Goal: Task Accomplishment & Management: Complete application form

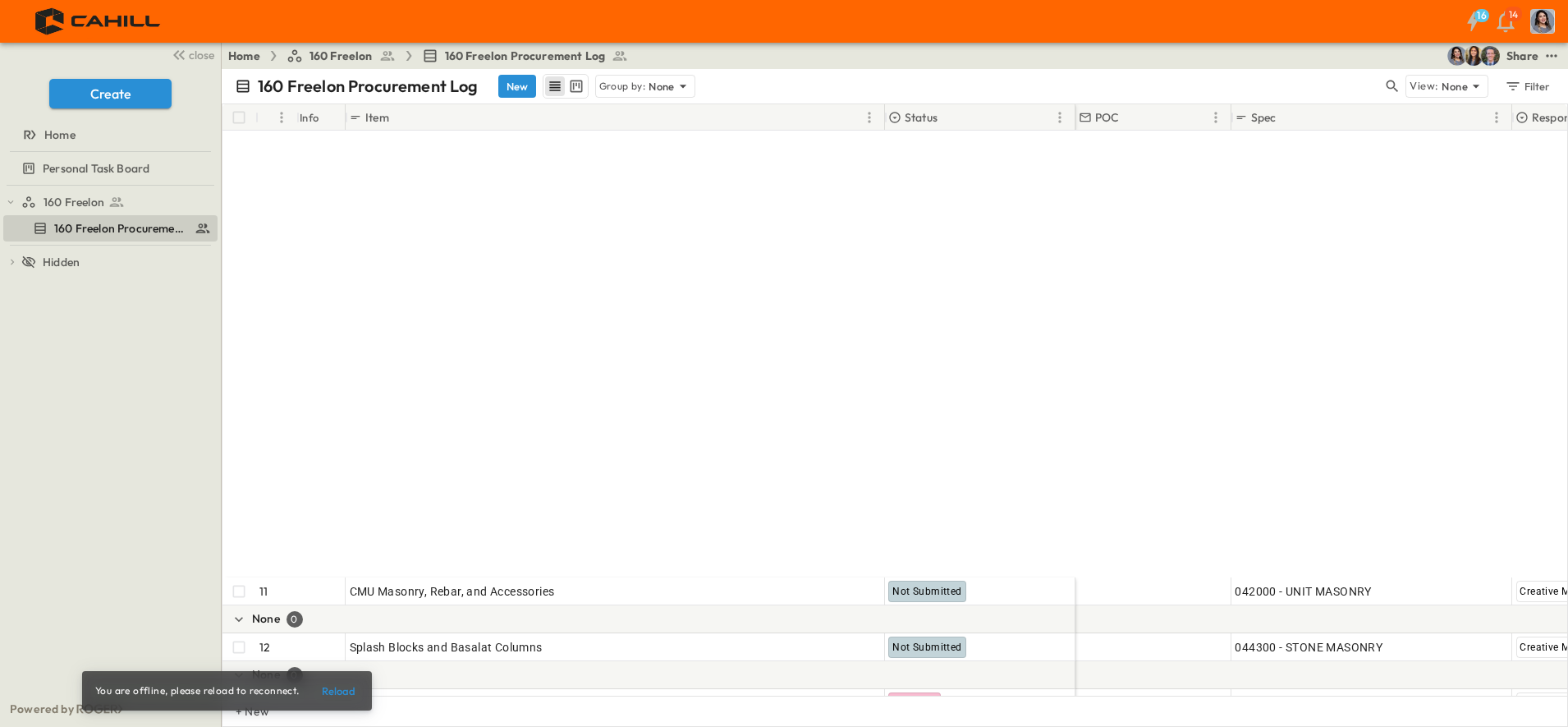
scroll to position [507, 0]
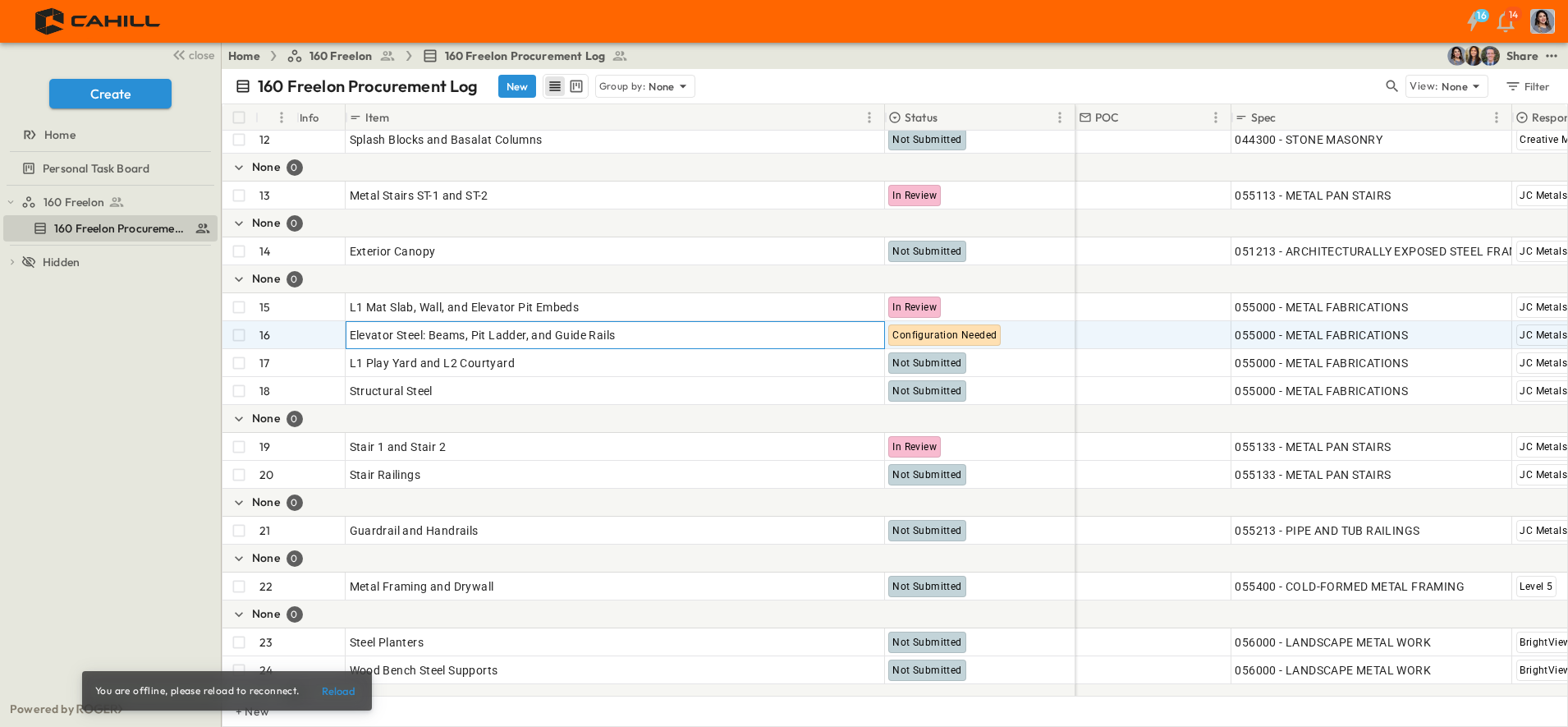
click at [856, 336] on p "OPEN" at bounding box center [867, 332] width 27 height 13
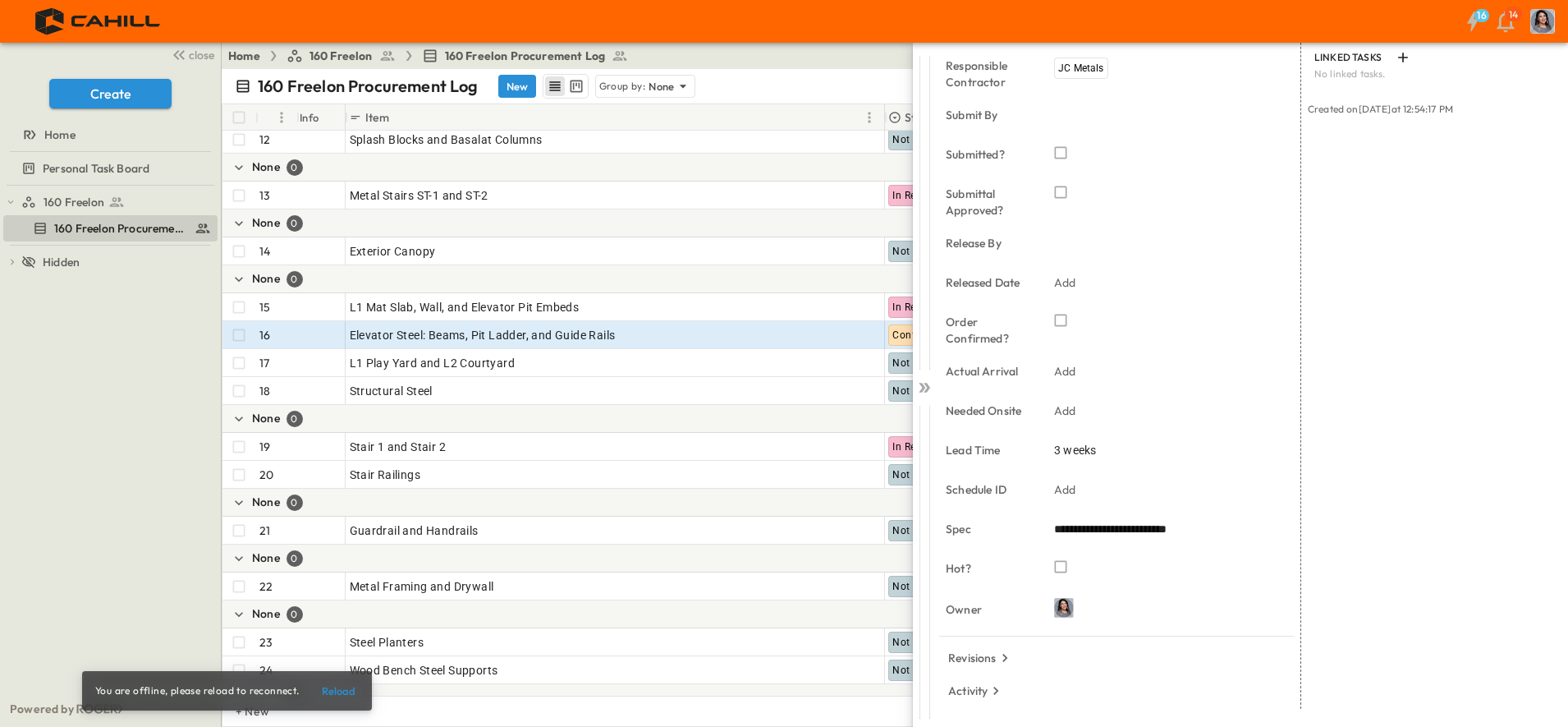
scroll to position [202, 0]
click at [817, 716] on div "+ New" at bounding box center [894, 711] width 1346 height 31
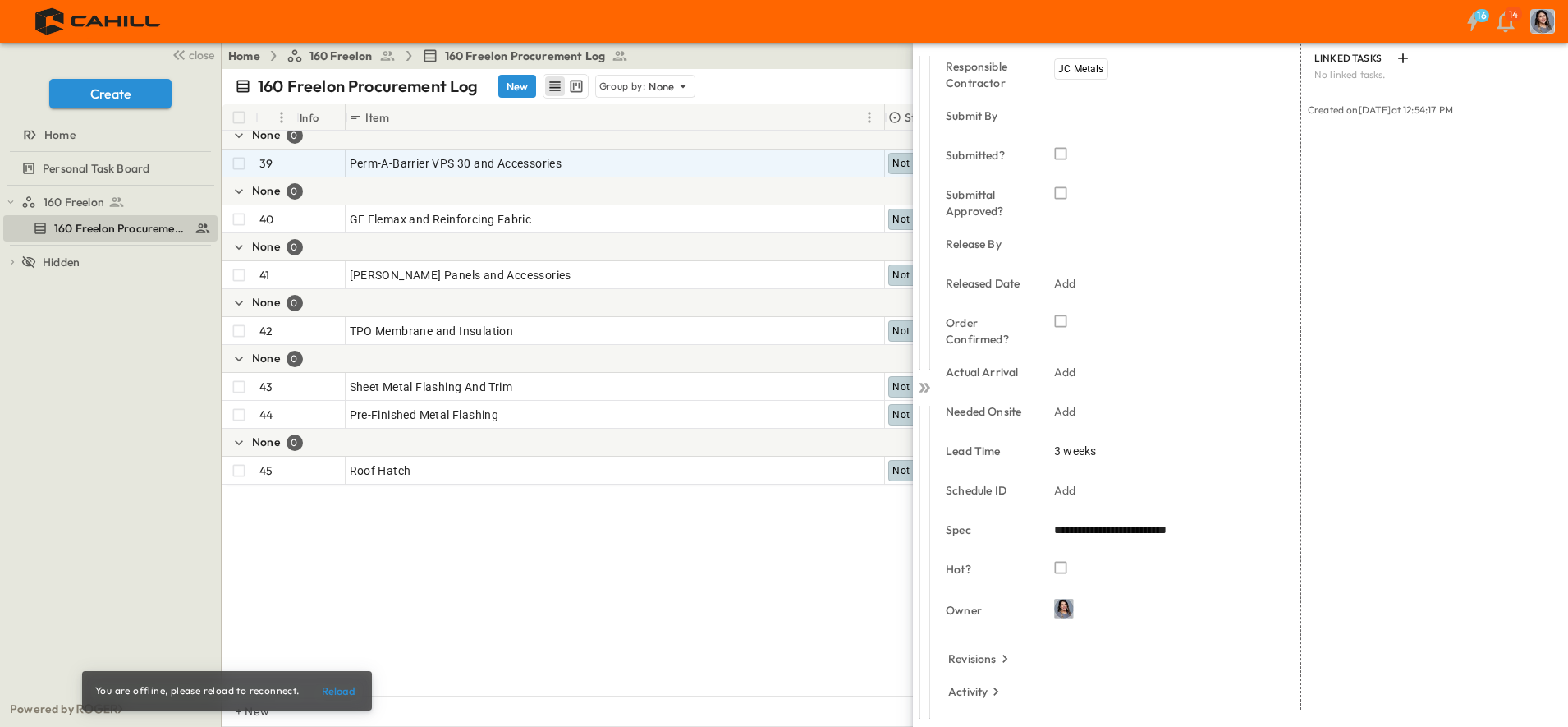
scroll to position [1469, 0]
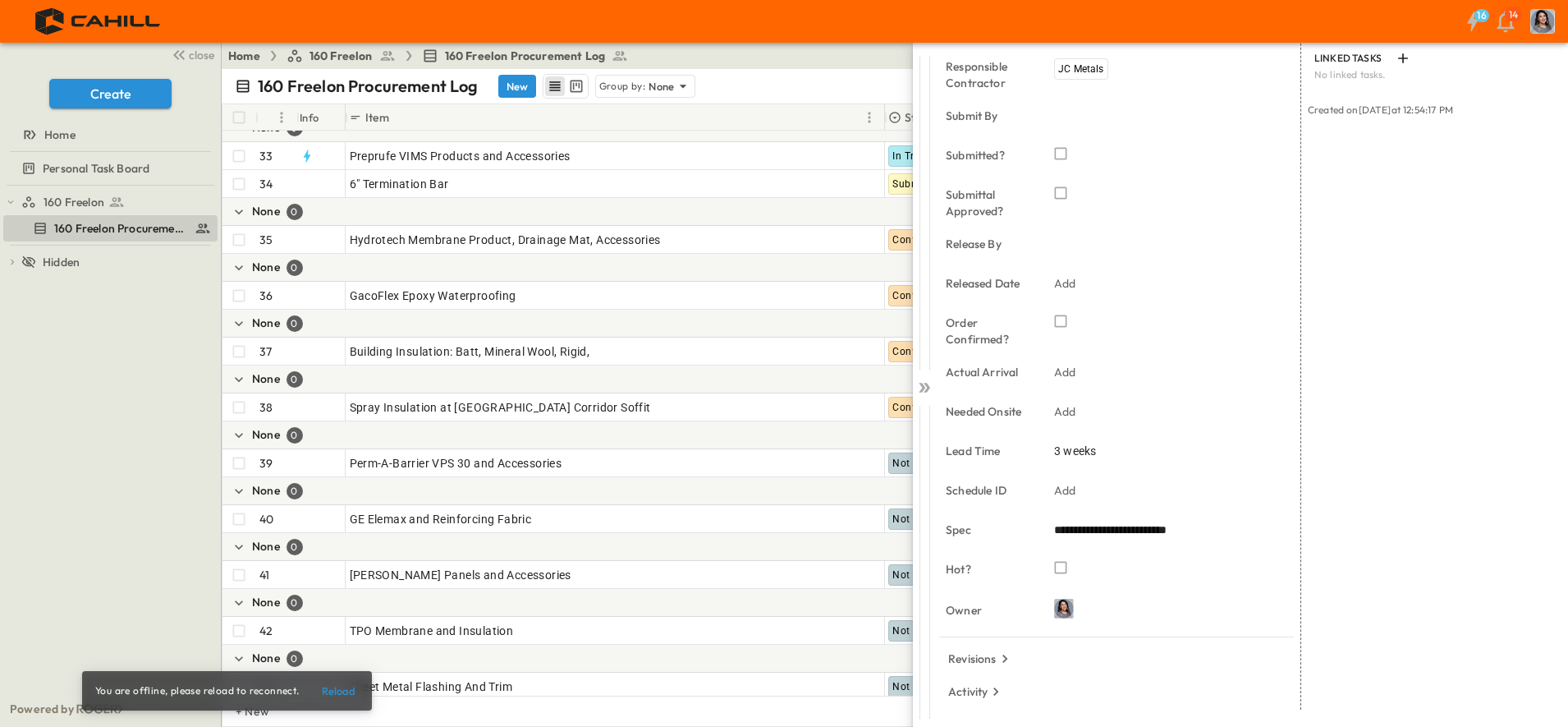
click at [663, 90] on p "None" at bounding box center [662, 86] width 26 height 17
click at [608, 166] on p "Responsible Contractor" at bounding box center [645, 165] width 93 height 32
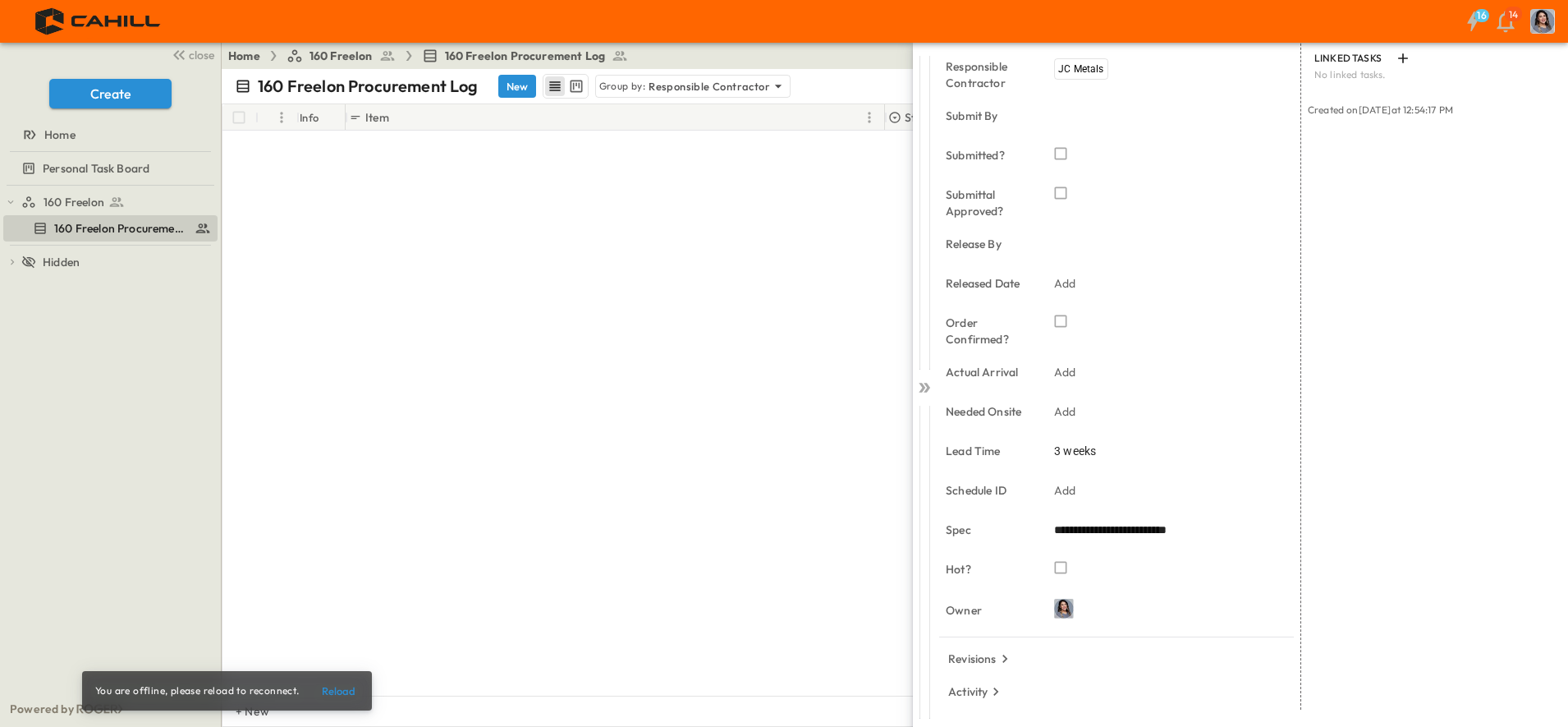
scroll to position [0, 0]
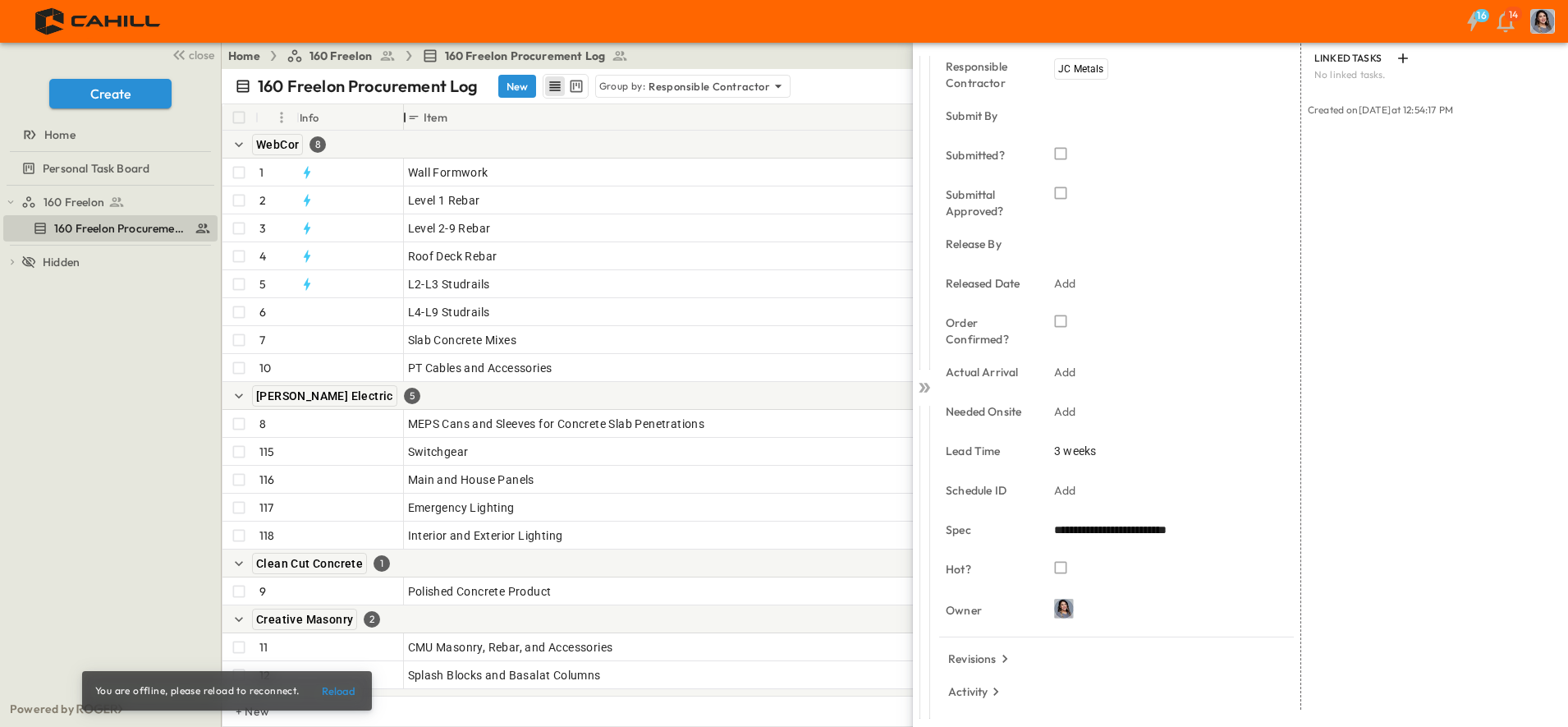
drag, startPoint x: 345, startPoint y: 113, endPoint x: 412, endPoint y: 114, distance: 67.0
click at [412, 114] on div "Info" at bounding box center [404, 117] width 17 height 46
click at [367, 119] on div "Info" at bounding box center [354, 117] width 109 height 26
click at [657, 84] on p "Responsible Contractor" at bounding box center [710, 86] width 122 height 17
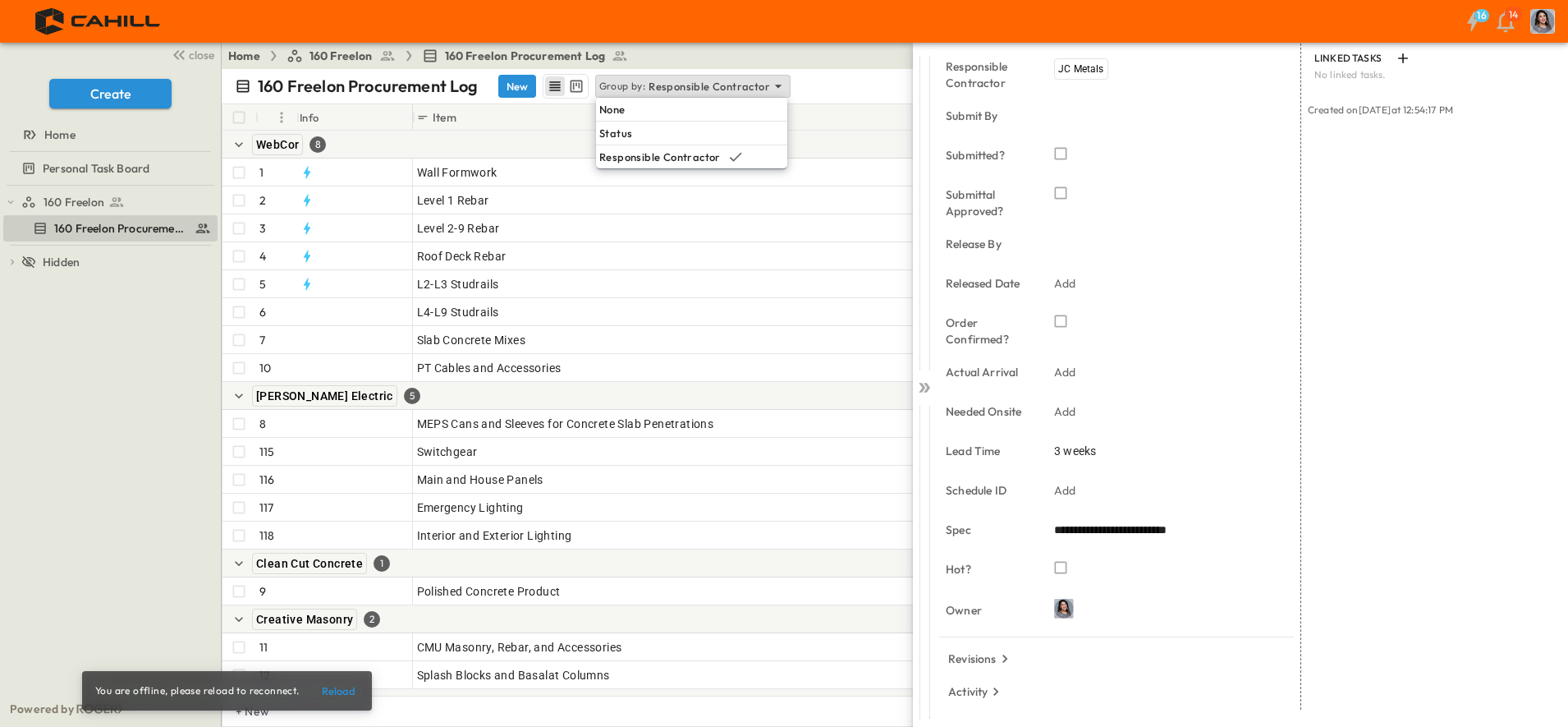
click at [649, 112] on div "None" at bounding box center [691, 109] width 191 height 23
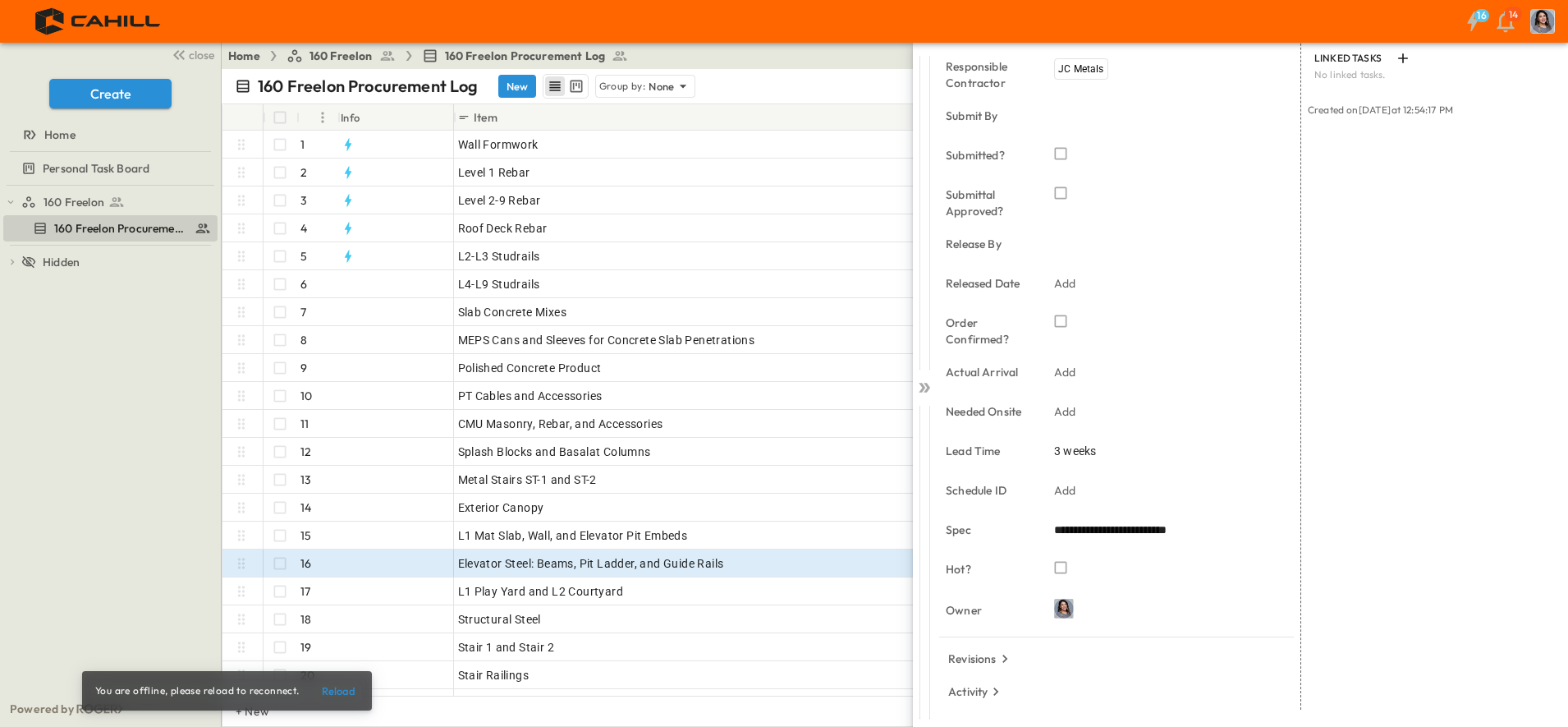
scroll to position [0, 683]
click at [1063, 412] on p "Add" at bounding box center [1065, 411] width 23 height 17
click at [1239, 139] on icon "Previous month" at bounding box center [1235, 144] width 20 height 13
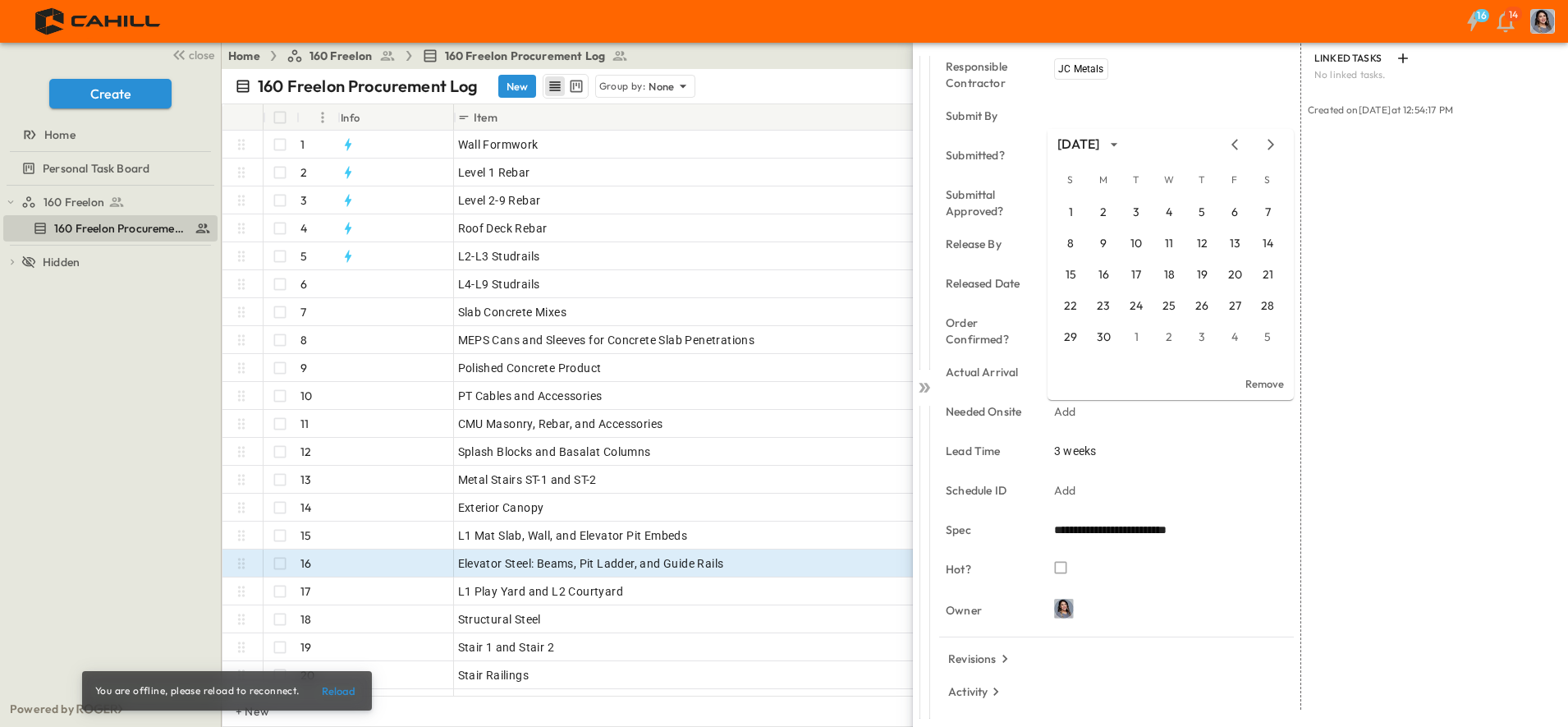
click at [1239, 139] on icon "Previous month" at bounding box center [1235, 144] width 20 height 13
click at [1269, 144] on icon "Next month" at bounding box center [1271, 144] width 20 height 13
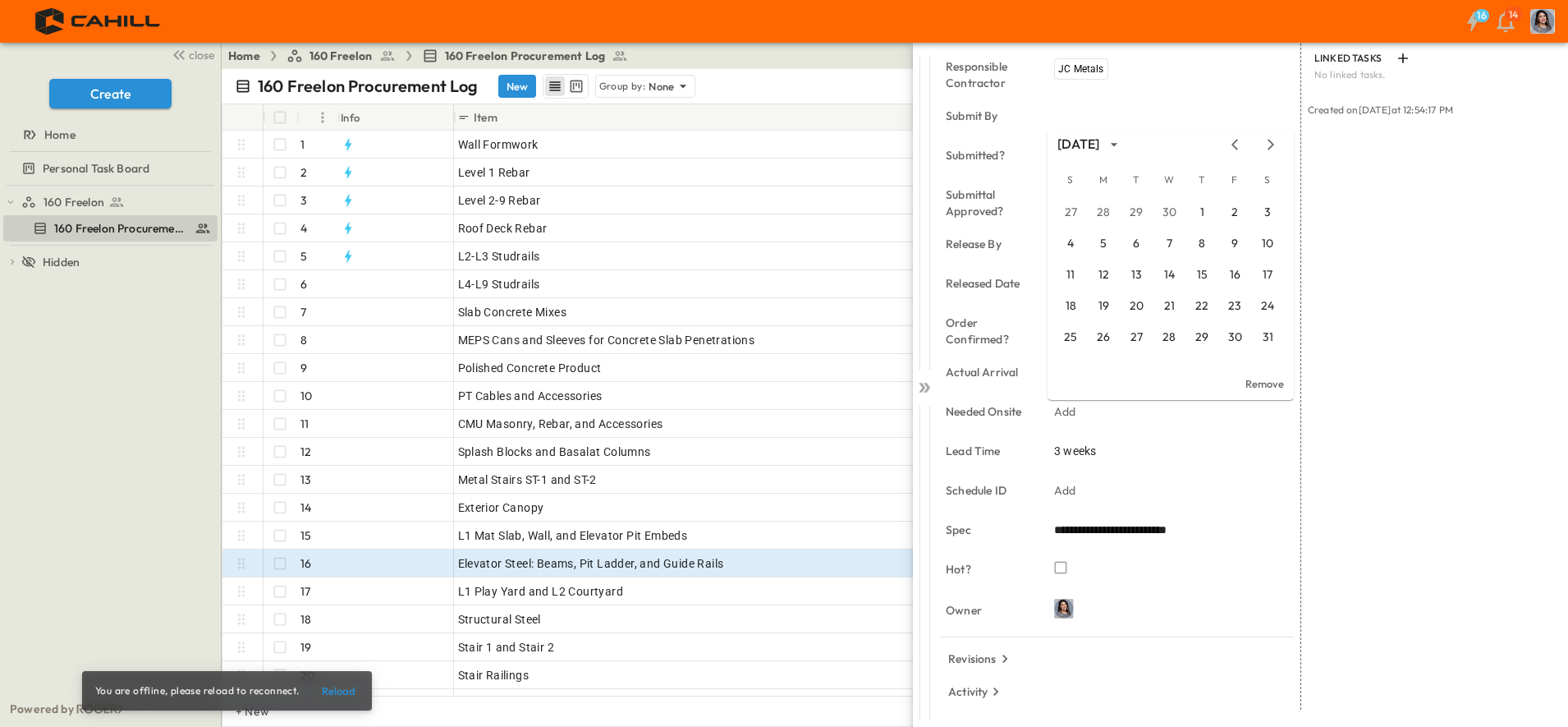
click at [1269, 144] on icon "Next month" at bounding box center [1271, 144] width 20 height 13
click at [1199, 216] on button "1" at bounding box center [1202, 213] width 29 height 29
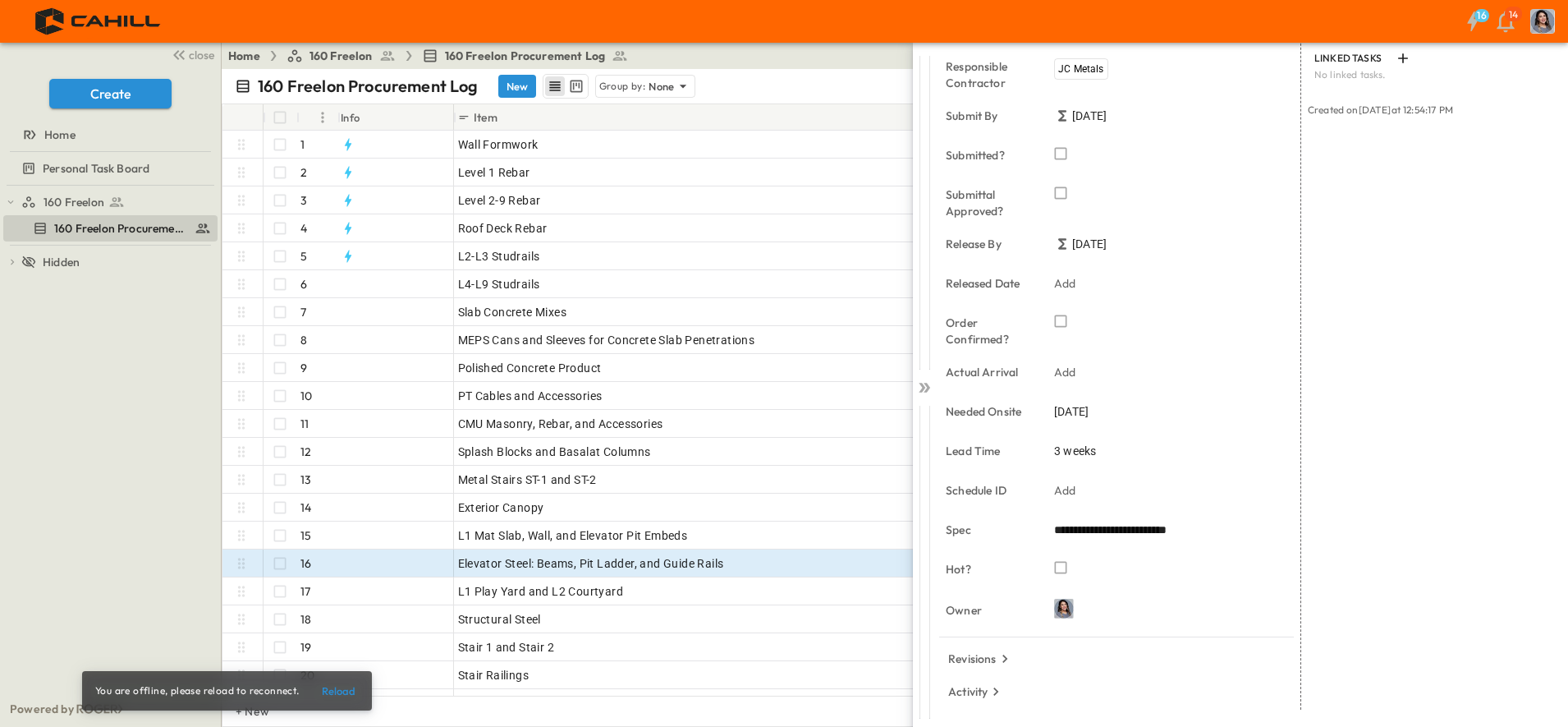
click at [1075, 450] on span "3 weeks" at bounding box center [1075, 450] width 42 height 17
click at [1087, 447] on input "*" at bounding box center [1076, 453] width 43 height 23
type input "*"
click at [1084, 447] on input "*" at bounding box center [1076, 453] width 43 height 23
click at [1414, 422] on div "LINKED EMAILS No linked emails. ATTACHMENTS No linked attachments. LINKED TASKS…" at bounding box center [1428, 341] width 254 height 745
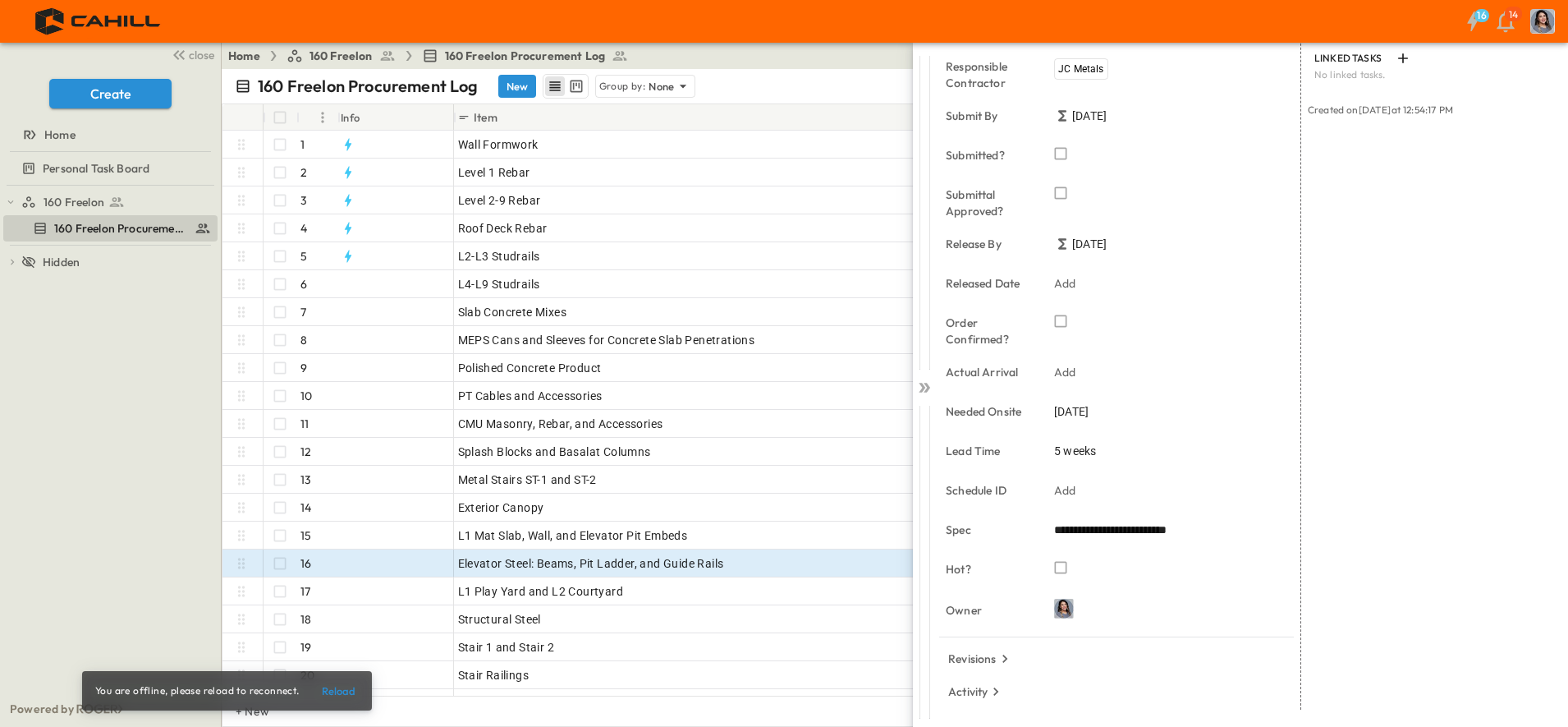
scroll to position [0, 0]
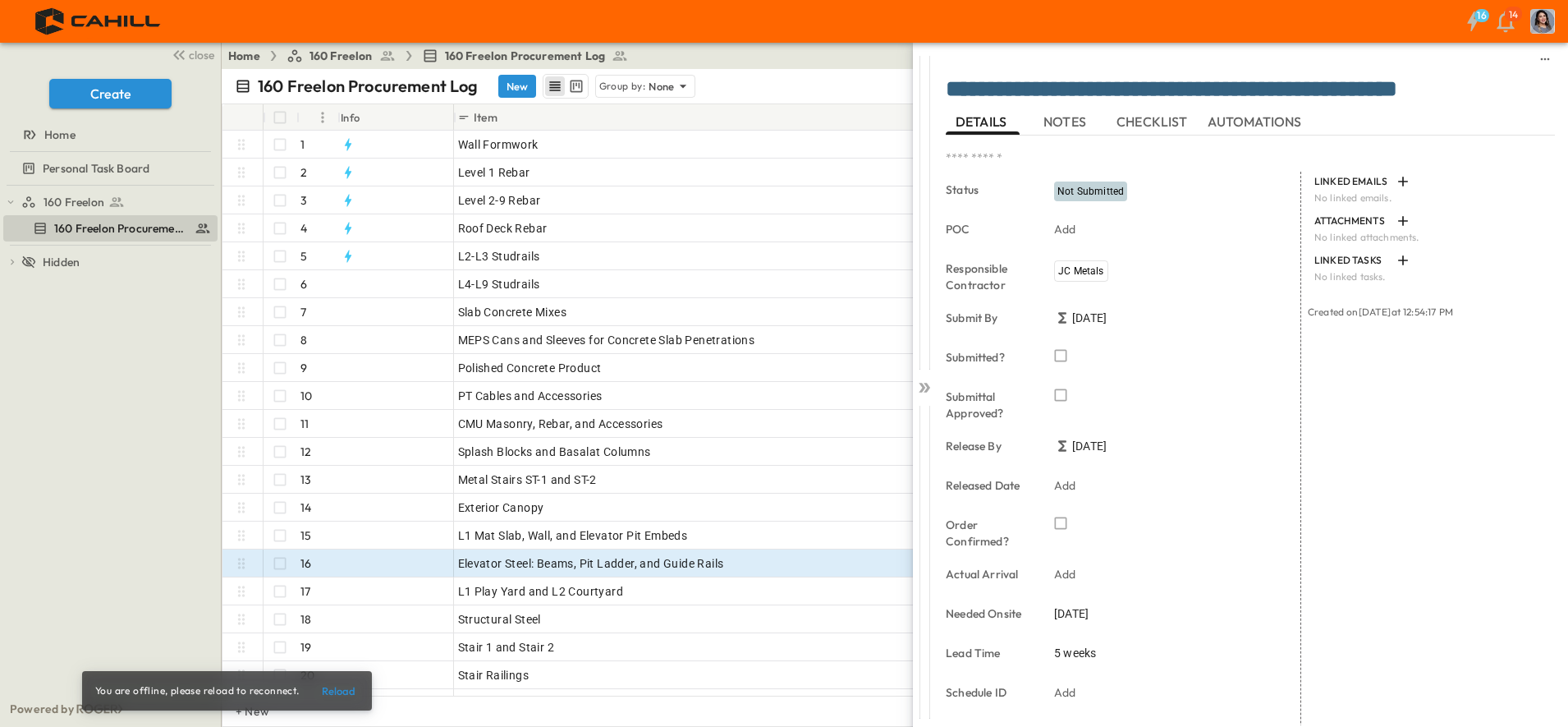
click at [825, 56] on div "Home 160 Freelon 160 Freelon Procurement Log Share" at bounding box center [894, 56] width 1346 height 26
click at [920, 389] on icon at bounding box center [924, 388] width 17 height 17
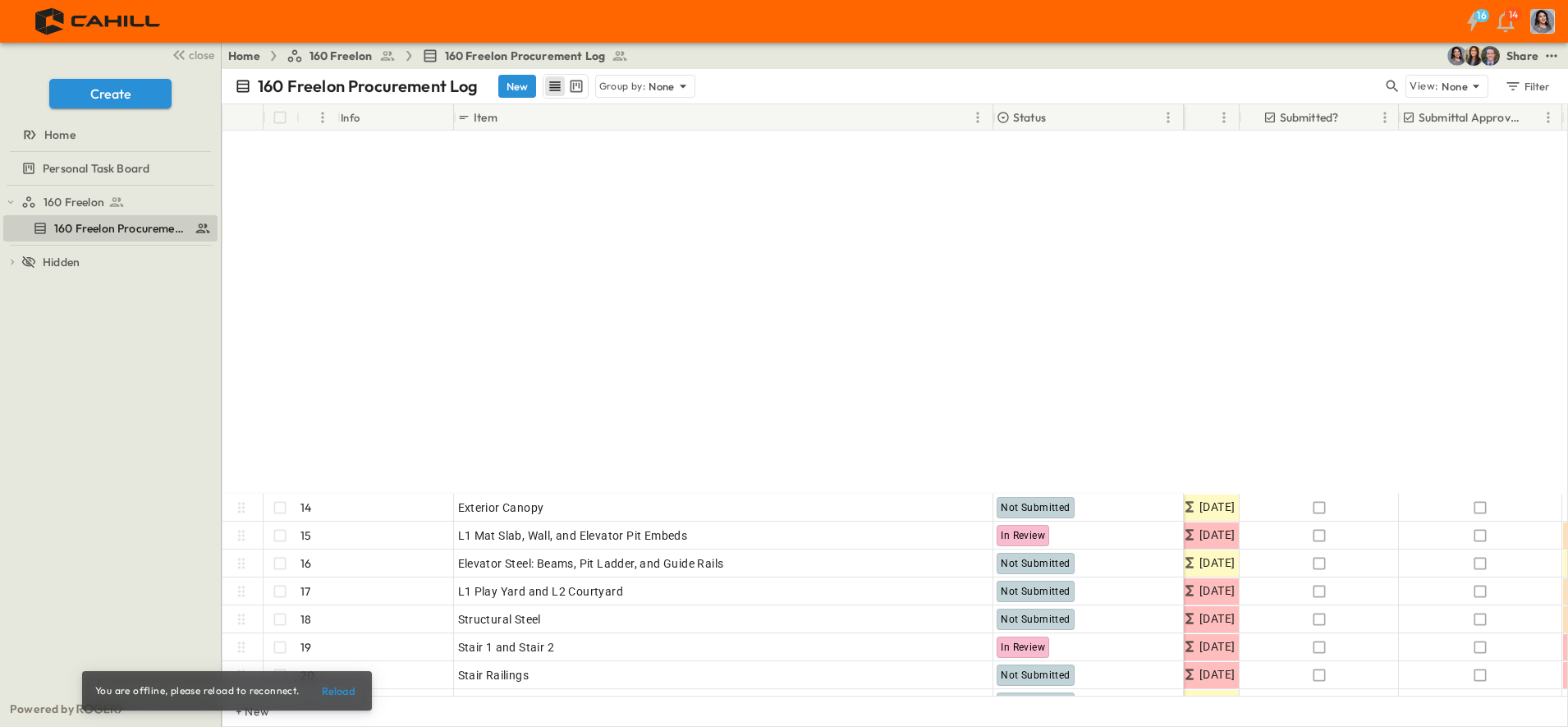
scroll to position [567, 683]
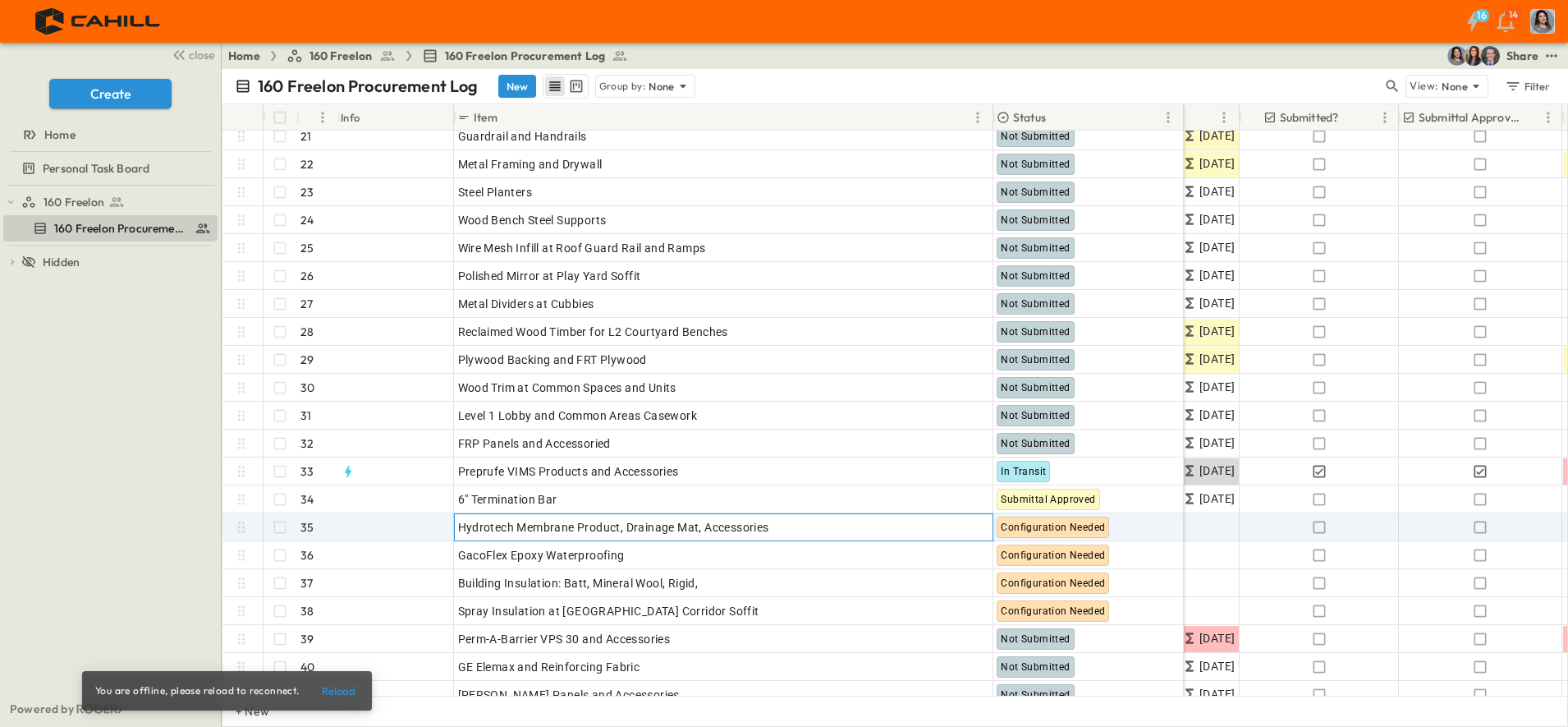
click at [967, 524] on p "OPEN" at bounding box center [976, 524] width 27 height 13
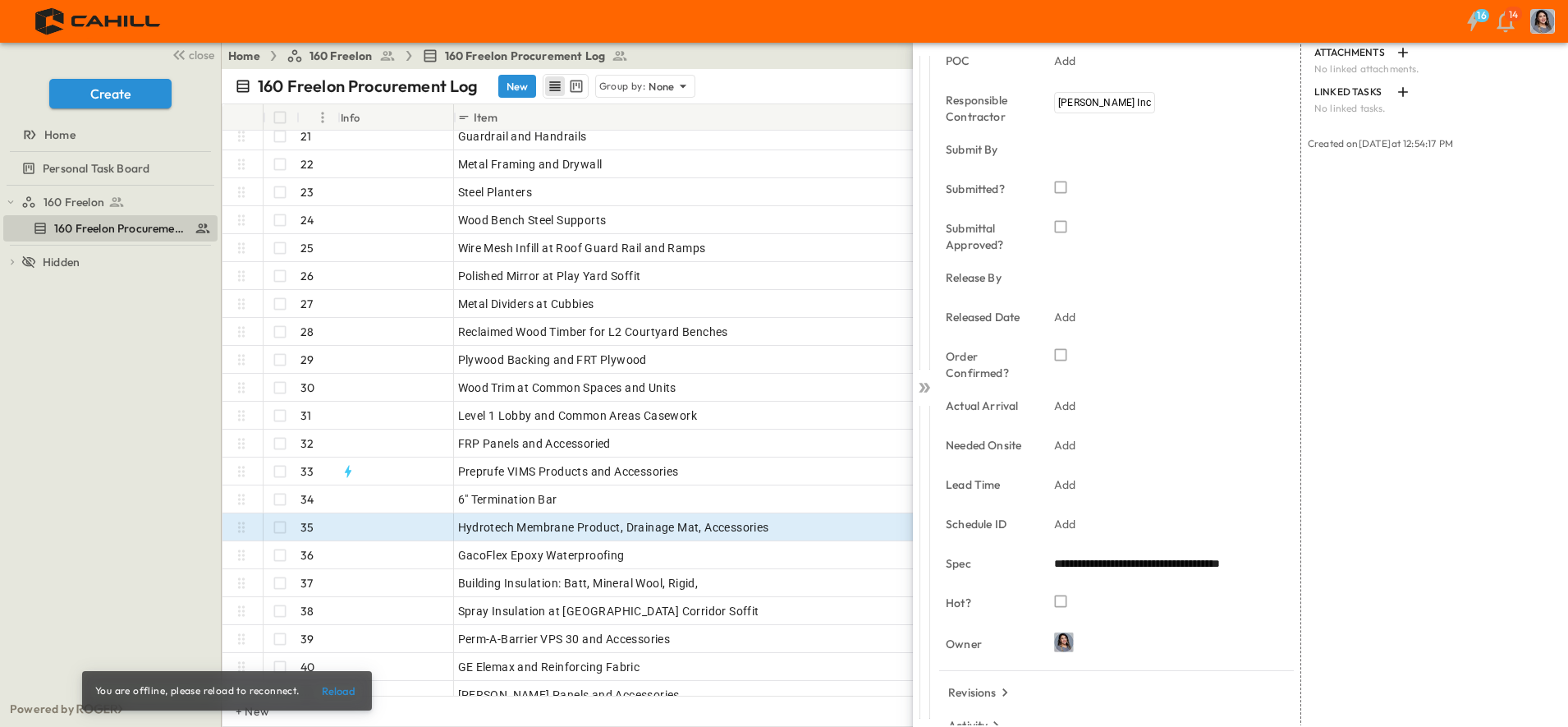
scroll to position [191, 0]
click at [1069, 447] on p "Add" at bounding box center [1065, 446] width 23 height 17
click at [1272, 181] on icon "Next month" at bounding box center [1271, 180] width 7 height 11
click at [1274, 182] on icon "Next month" at bounding box center [1271, 180] width 20 height 13
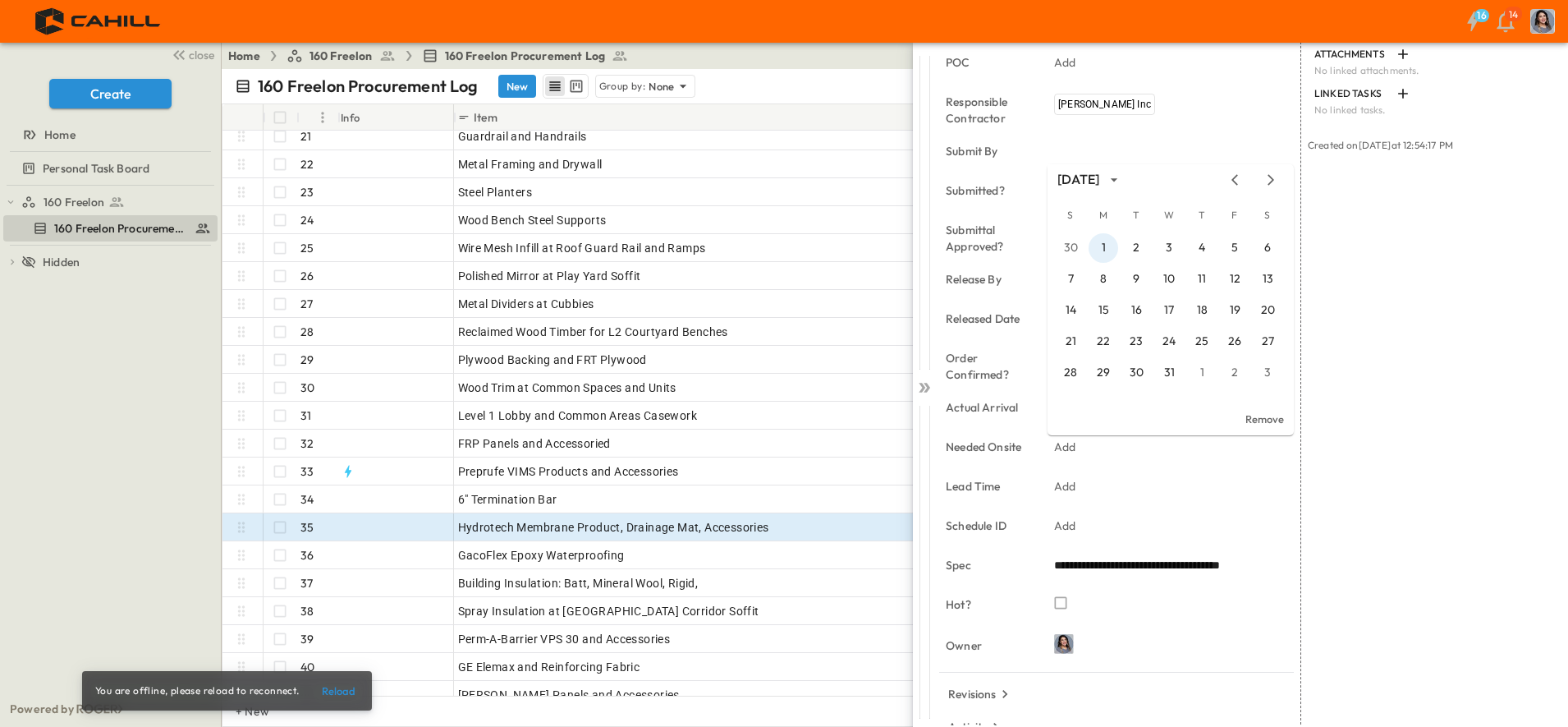
click at [1104, 243] on button "1" at bounding box center [1103, 248] width 29 height 29
click at [922, 388] on icon at bounding box center [924, 388] width 17 height 17
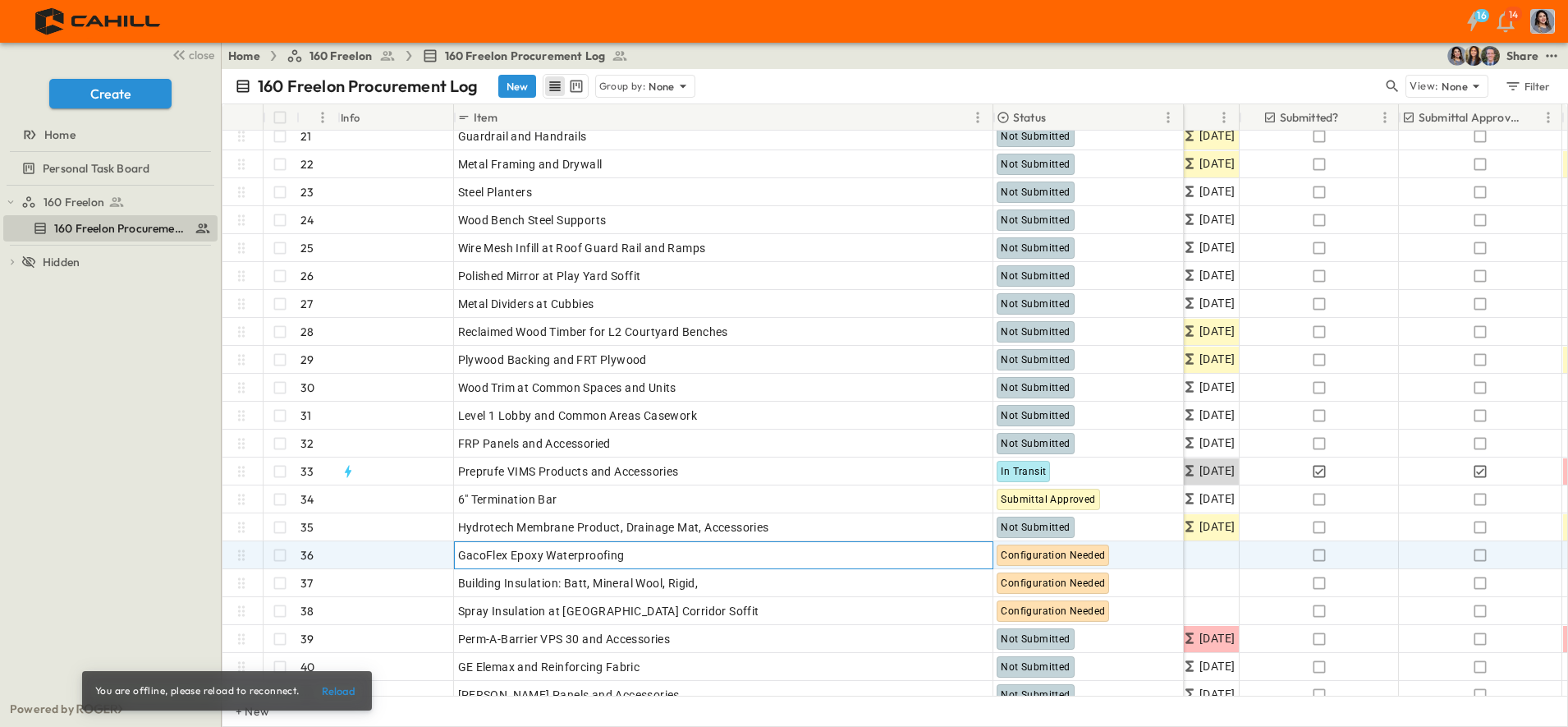
click at [972, 558] on p "OPEN" at bounding box center [976, 552] width 27 height 13
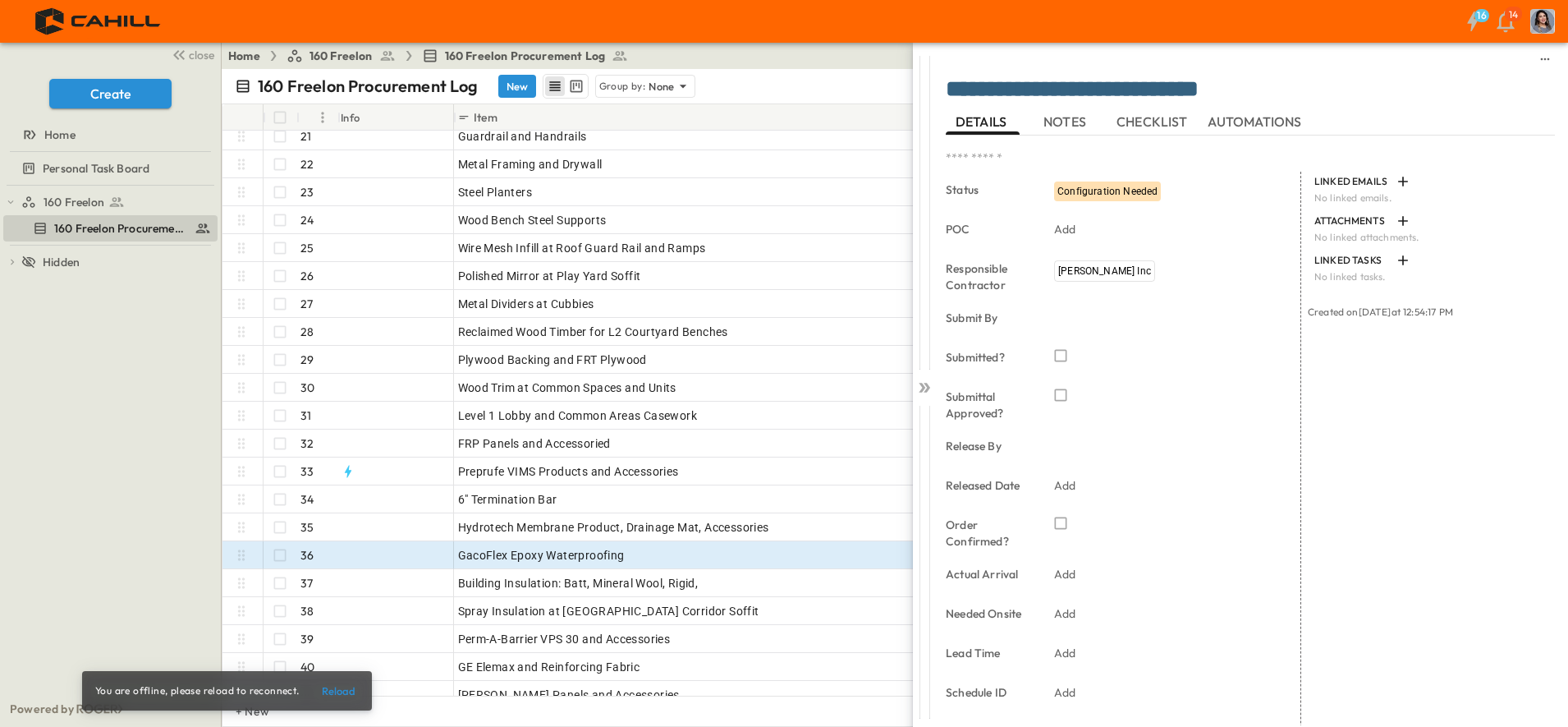
click at [1065, 613] on p "Add" at bounding box center [1065, 613] width 23 height 17
click at [1263, 345] on icon "Next month" at bounding box center [1271, 346] width 20 height 13
click at [1270, 347] on icon "Next month" at bounding box center [1271, 346] width 20 height 13
click at [1103, 411] on button "1" at bounding box center [1103, 415] width 29 height 29
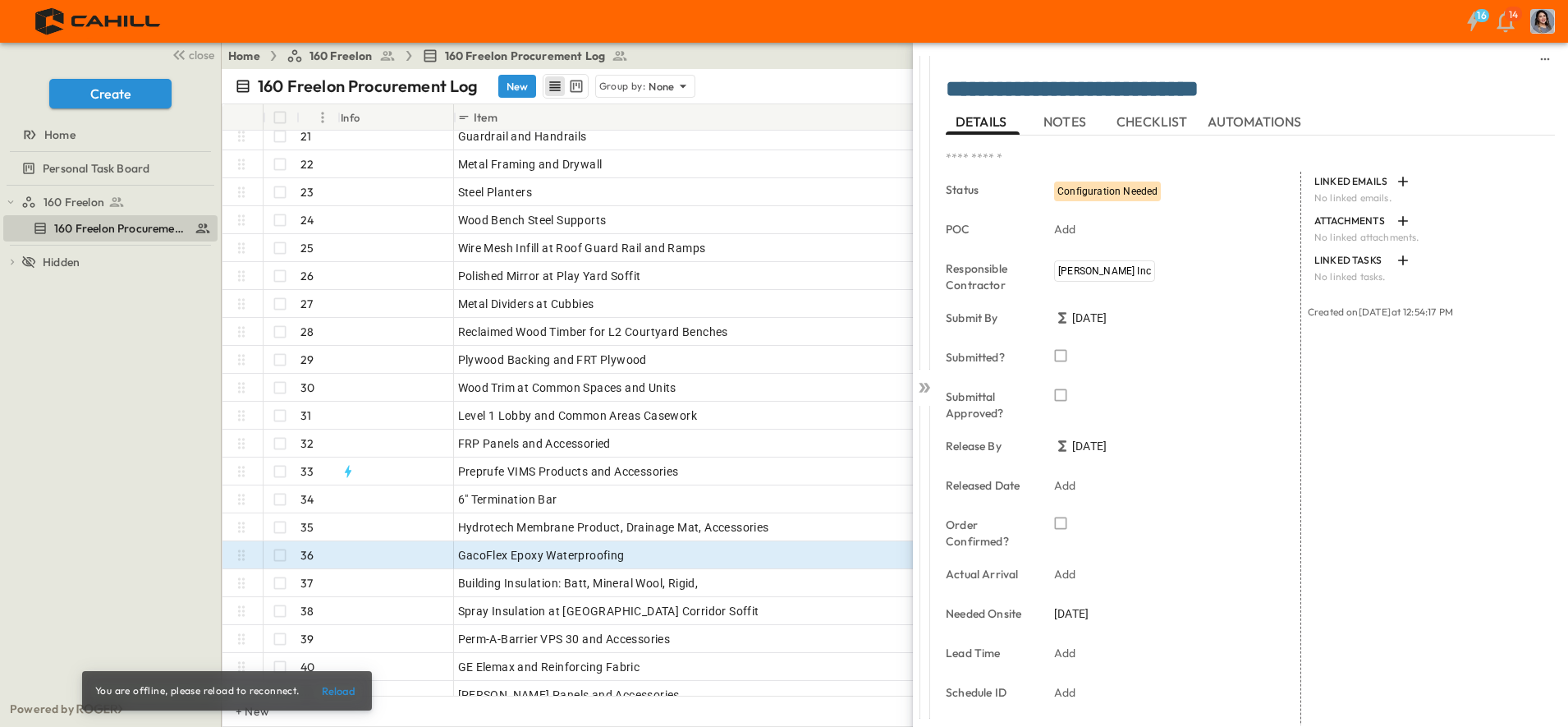
click at [928, 394] on icon at bounding box center [924, 388] width 17 height 17
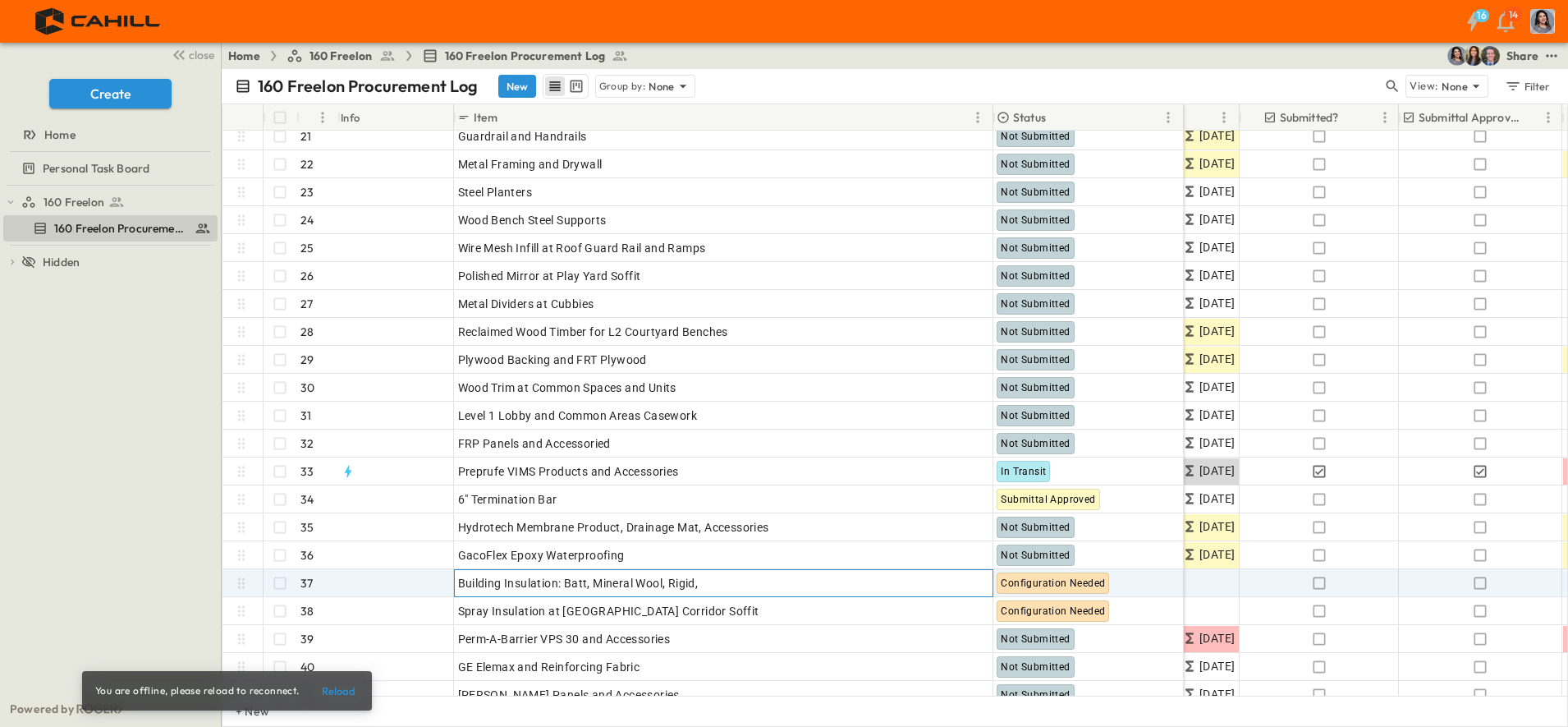
click at [975, 582] on p "OPEN" at bounding box center [976, 580] width 27 height 13
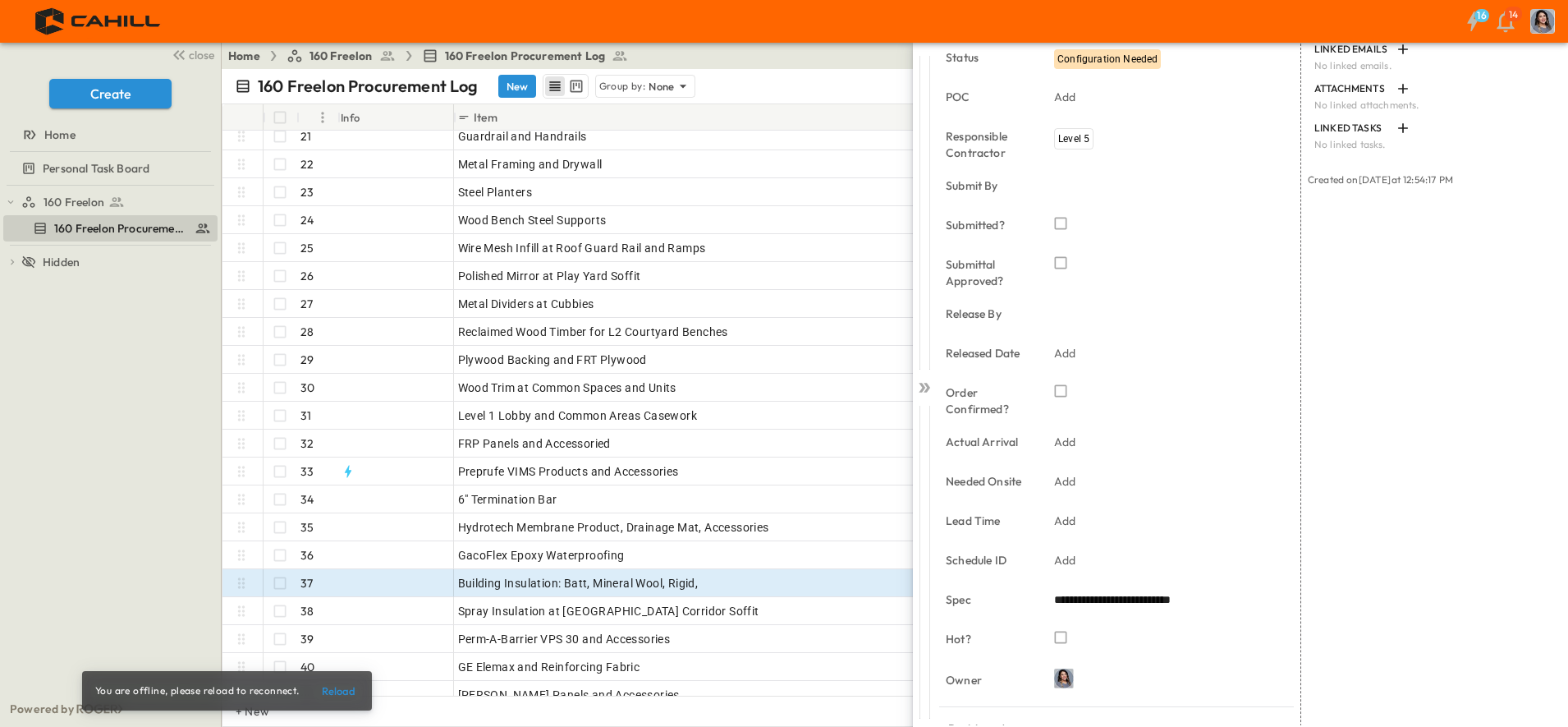
scroll to position [130, 0]
click at [1064, 486] on p "Add" at bounding box center [1065, 484] width 23 height 17
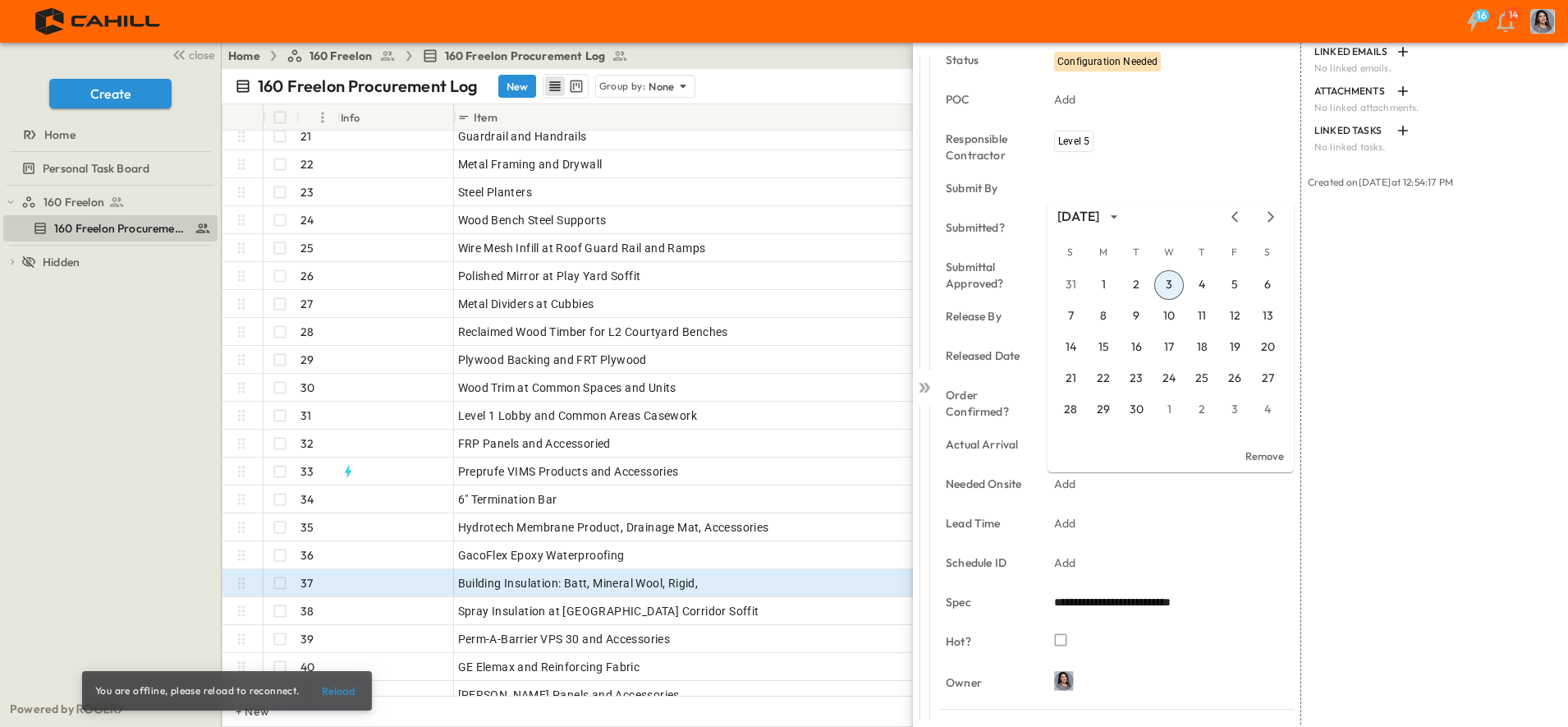
click at [1267, 218] on icon "Next month" at bounding box center [1271, 216] width 20 height 13
click at [1100, 282] on button "1" at bounding box center [1103, 285] width 29 height 29
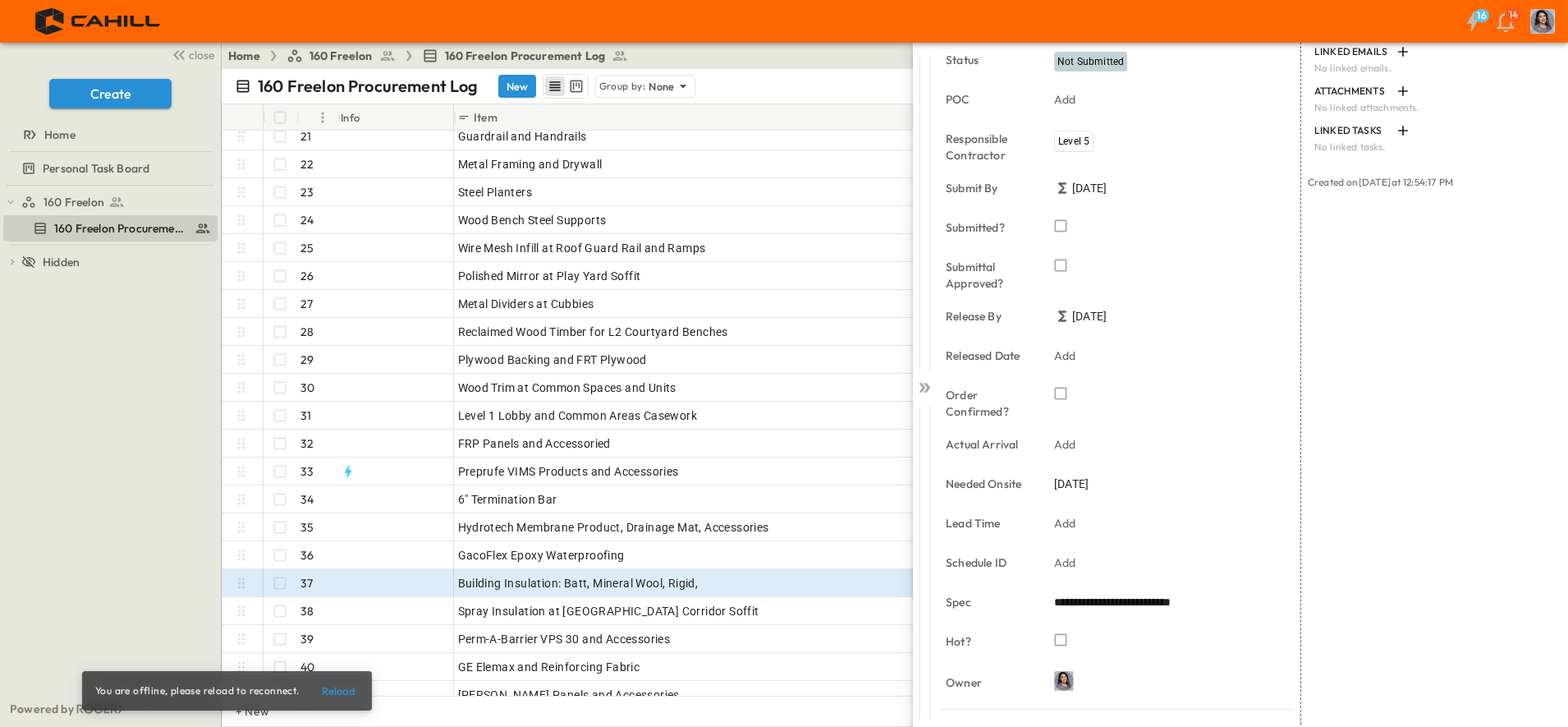
click at [926, 384] on icon at bounding box center [927, 388] width 7 height 10
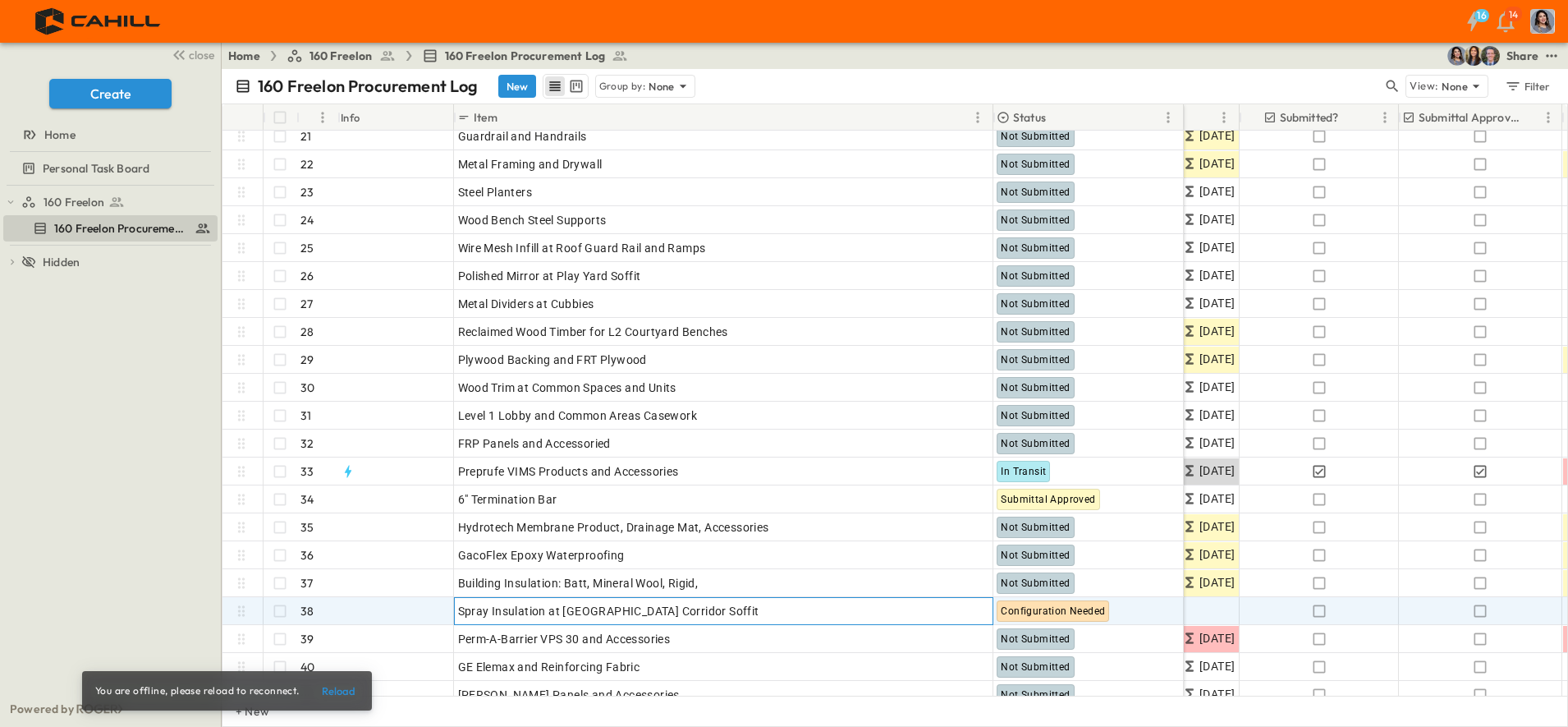
click at [968, 612] on p "OPEN" at bounding box center [976, 608] width 27 height 13
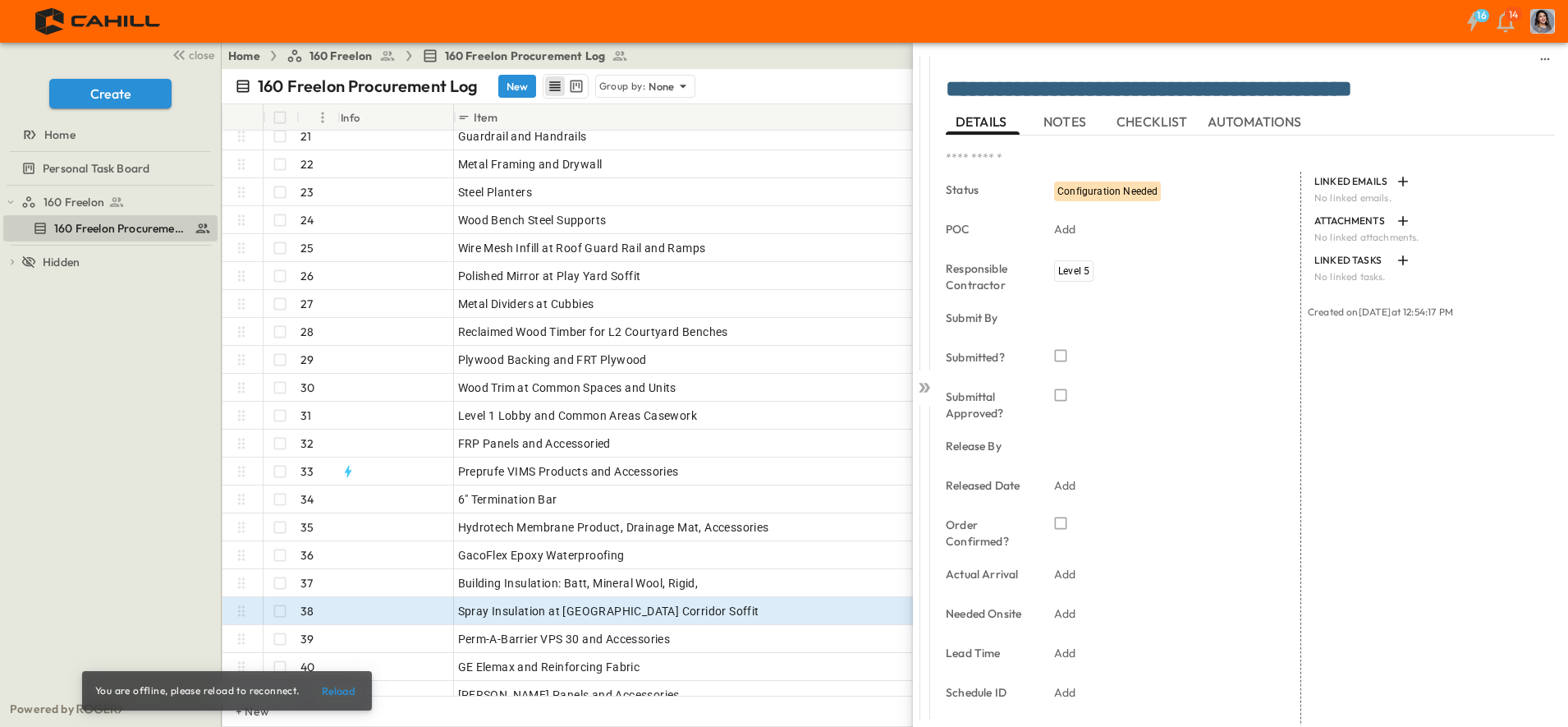
click at [1076, 613] on p "Add" at bounding box center [1065, 613] width 23 height 17
click at [1274, 343] on icon "Next month" at bounding box center [1271, 346] width 20 height 13
click at [1275, 343] on icon "Next month" at bounding box center [1271, 346] width 20 height 13
click at [1197, 535] on button "1" at bounding box center [1202, 540] width 29 height 29
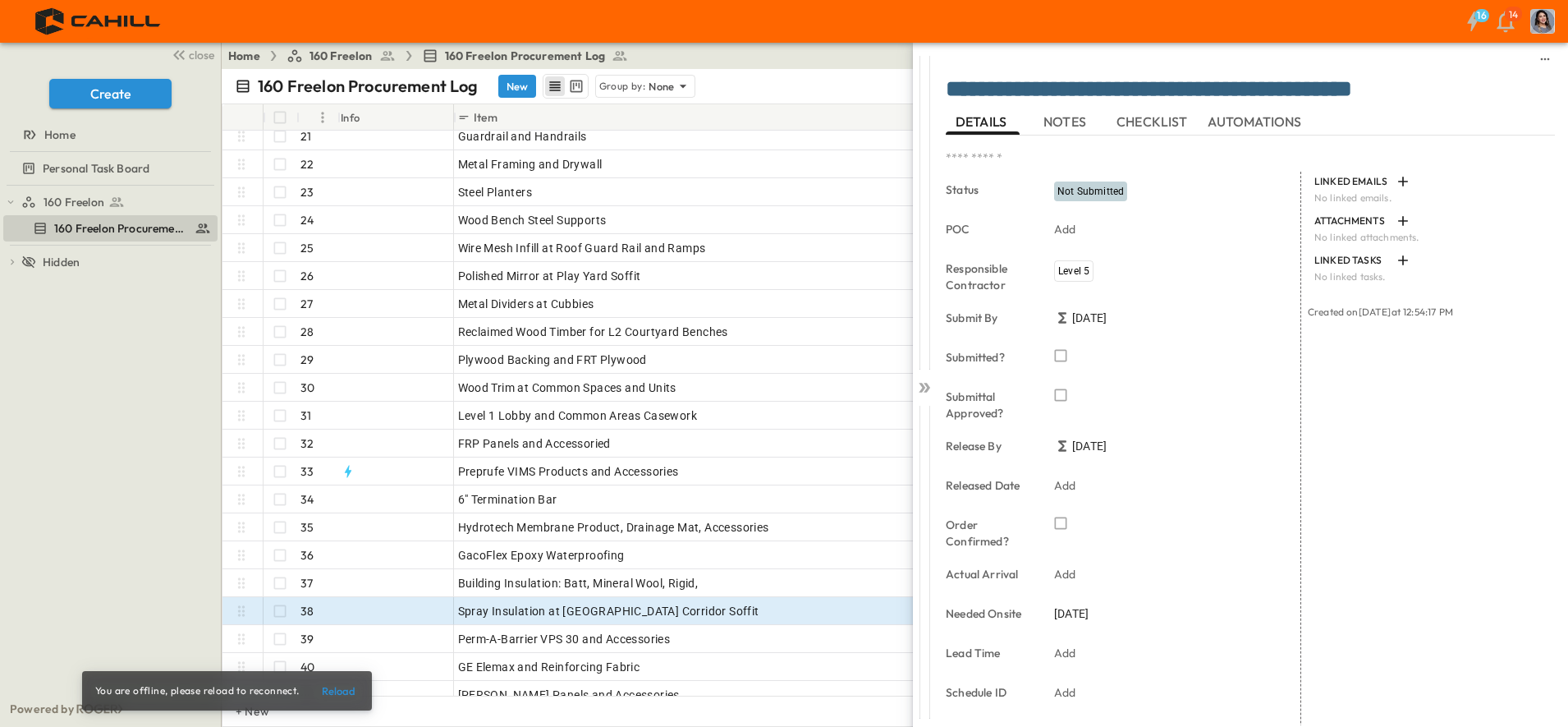
click at [922, 387] on icon at bounding box center [924, 388] width 17 height 17
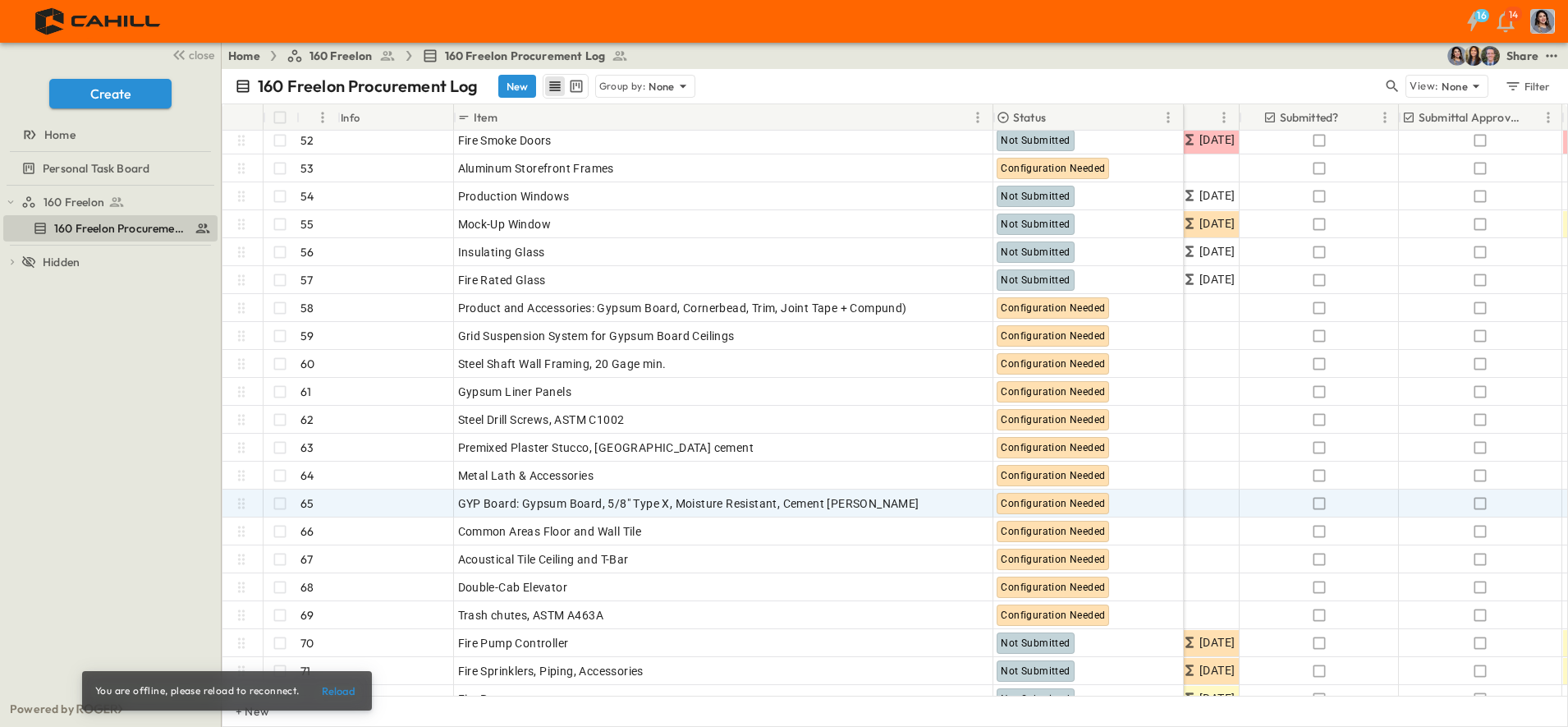
scroll to position [1384, 683]
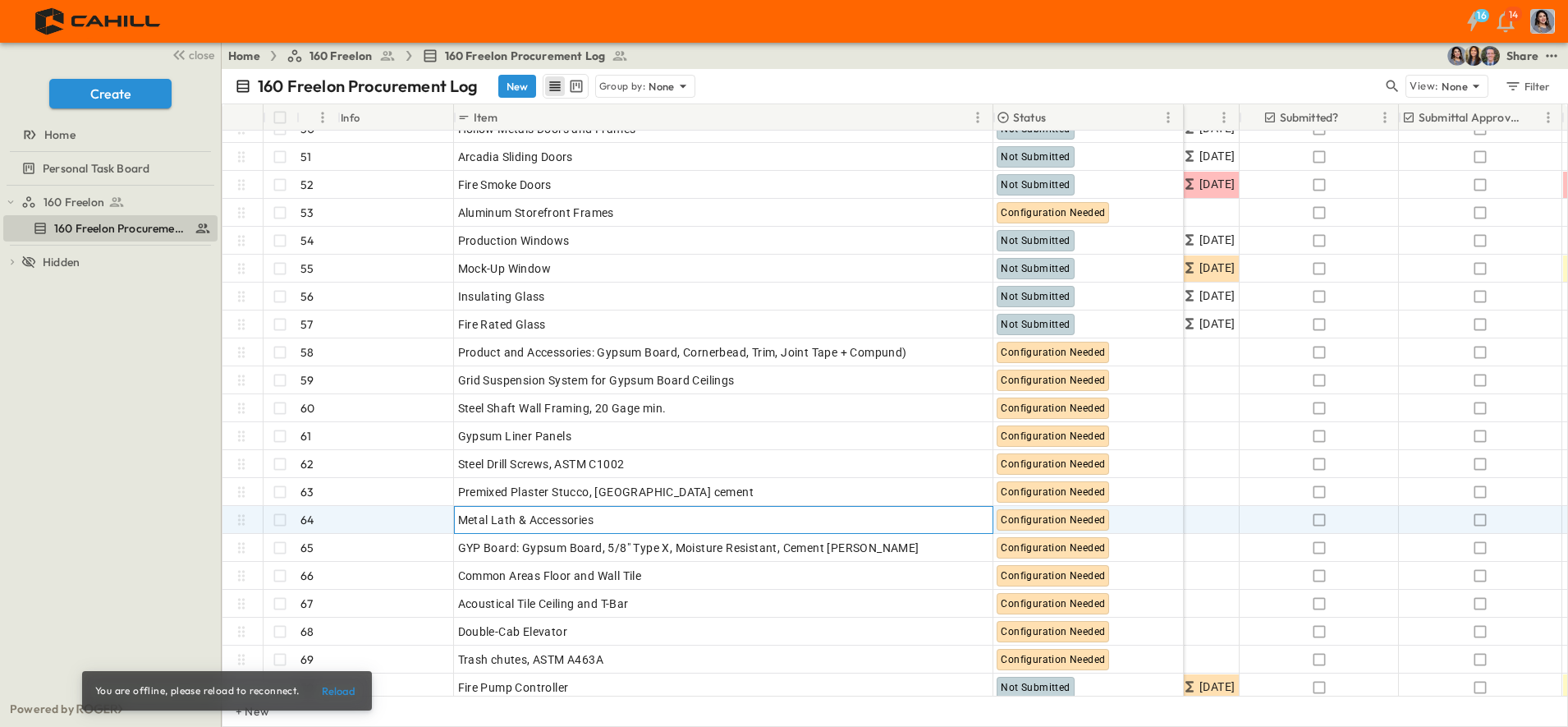
click at [967, 519] on p "OPEN" at bounding box center [976, 517] width 27 height 13
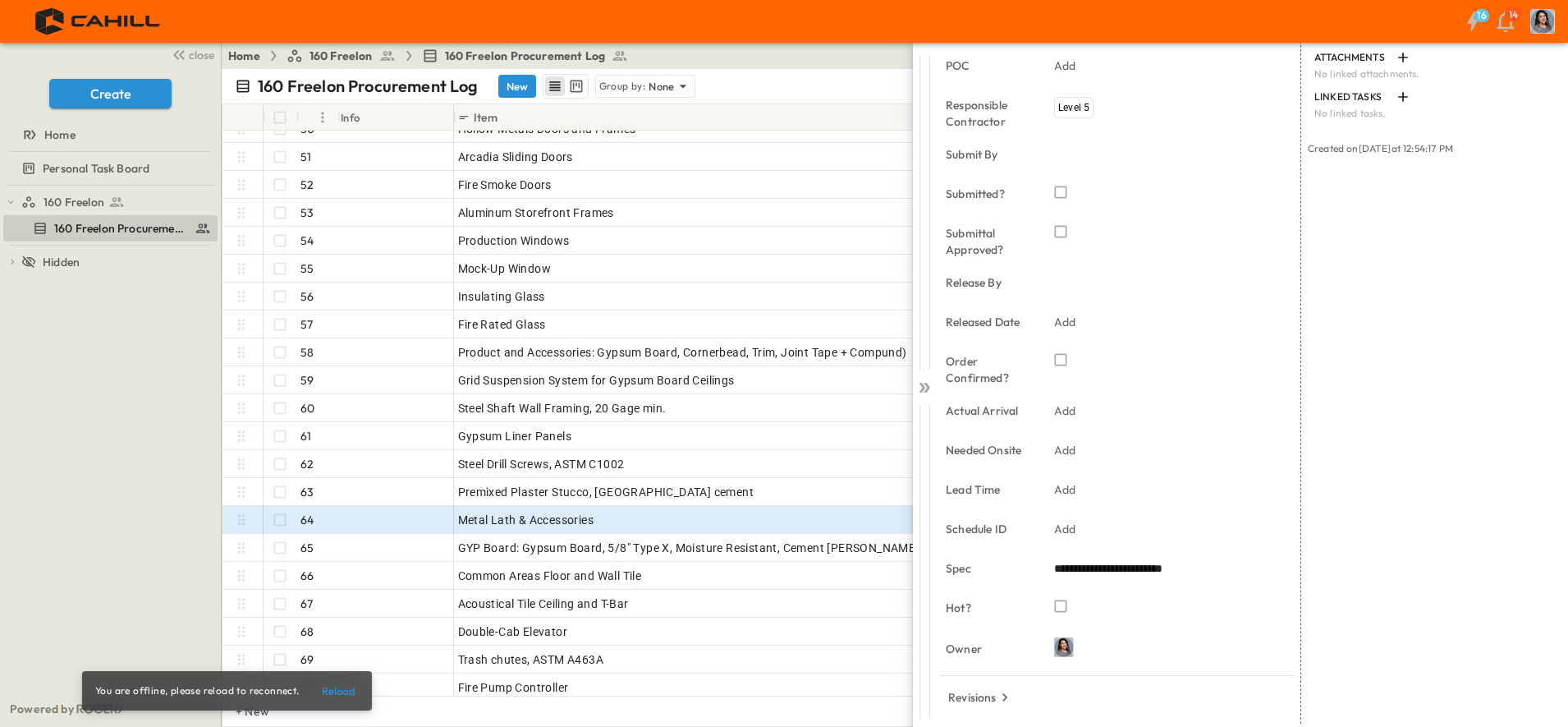
scroll to position [164, 0]
click at [1061, 448] on p "Add" at bounding box center [1065, 449] width 23 height 17
click at [1265, 184] on icon "Next month" at bounding box center [1271, 182] width 20 height 13
click at [1101, 342] on button "17" at bounding box center [1103, 344] width 29 height 29
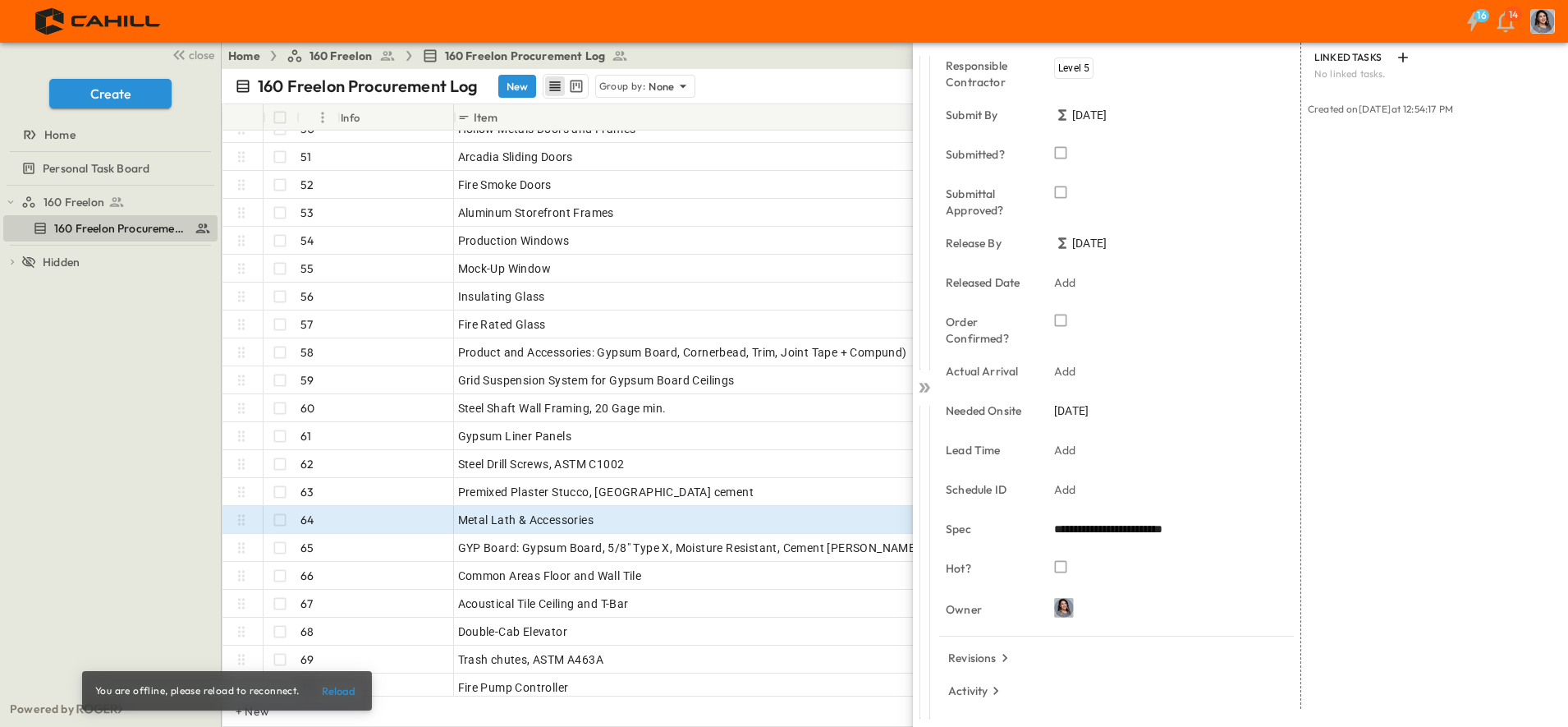
scroll to position [202, 0]
click at [1066, 447] on p "Add" at bounding box center [1065, 450] width 23 height 17
click at [1084, 448] on input "*" at bounding box center [1076, 453] width 43 height 23
type input "*"
click at [1084, 448] on input "*" at bounding box center [1076, 453] width 43 height 23
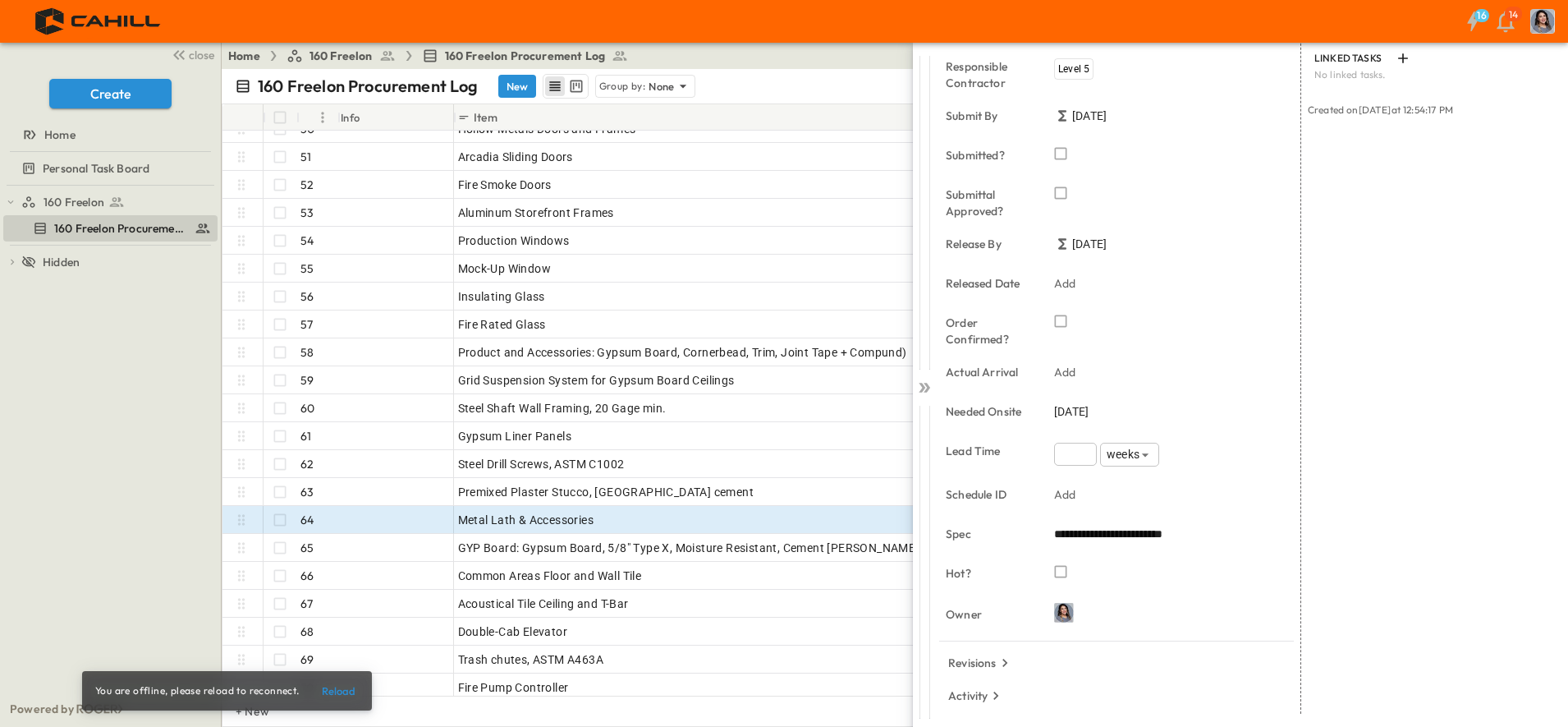
click at [922, 385] on icon at bounding box center [922, 388] width 7 height 10
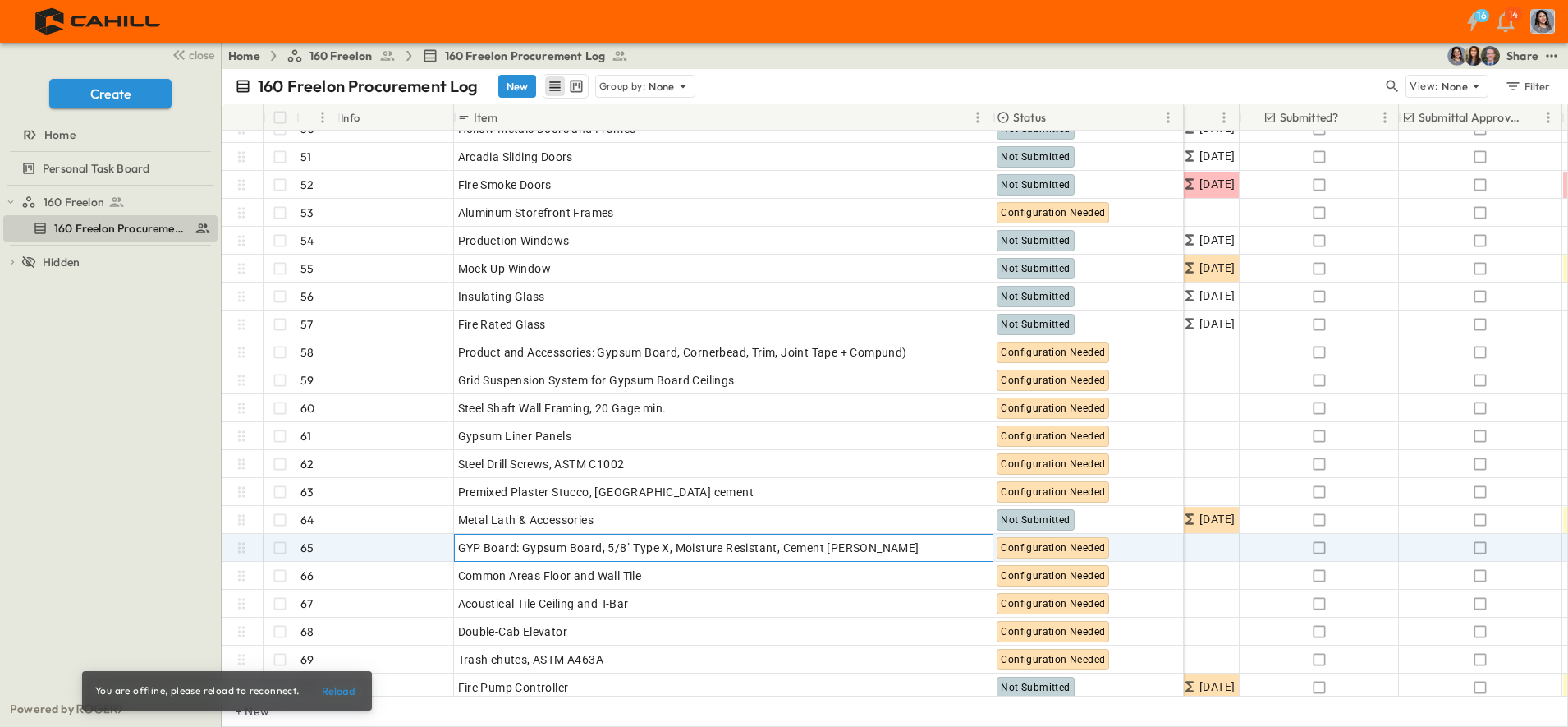
click at [963, 544] on p "OPEN" at bounding box center [976, 545] width 27 height 13
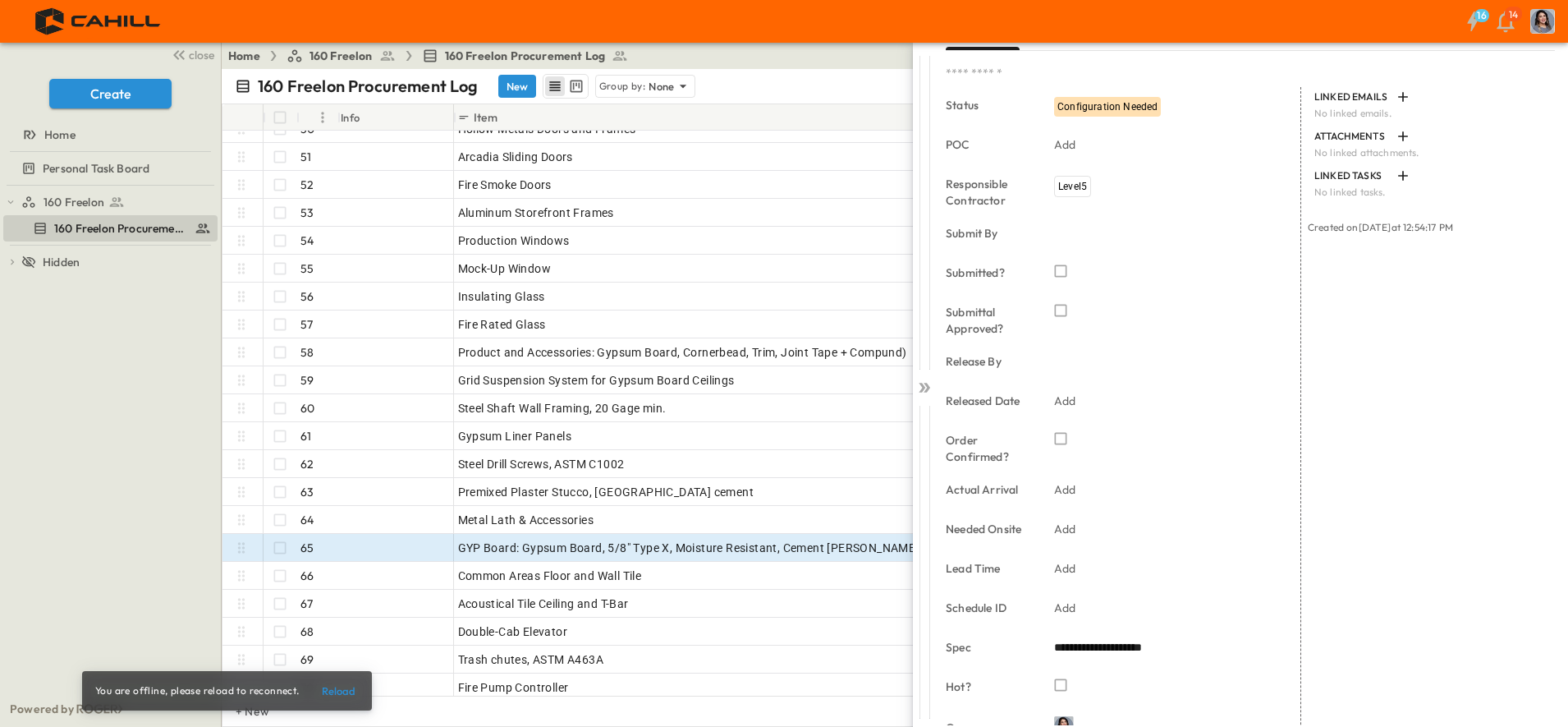
scroll to position [108, 0]
click at [1068, 528] on p "Add" at bounding box center [1065, 531] width 23 height 17
click at [1261, 261] on icon "Next month" at bounding box center [1271, 263] width 20 height 13
click at [1266, 263] on icon "Next month" at bounding box center [1271, 263] width 20 height 13
click at [1104, 423] on button "17" at bounding box center [1103, 426] width 29 height 29
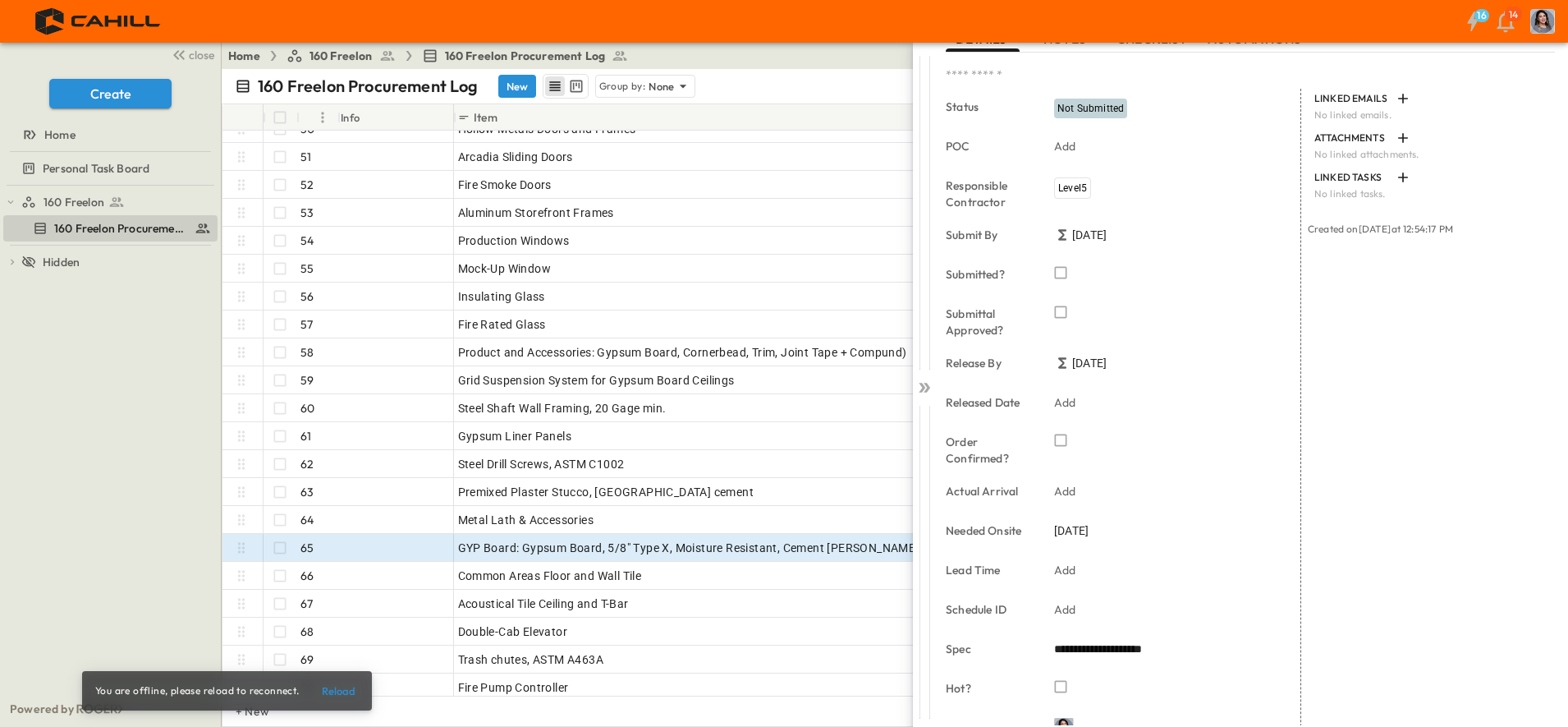
click at [1070, 568] on p "Add" at bounding box center [1065, 570] width 23 height 17
click at [1087, 568] on input "*" at bounding box center [1076, 573] width 43 height 23
type input "*"
click at [1087, 567] on input "*" at bounding box center [1076, 573] width 43 height 23
click at [919, 387] on icon at bounding box center [924, 388] width 17 height 17
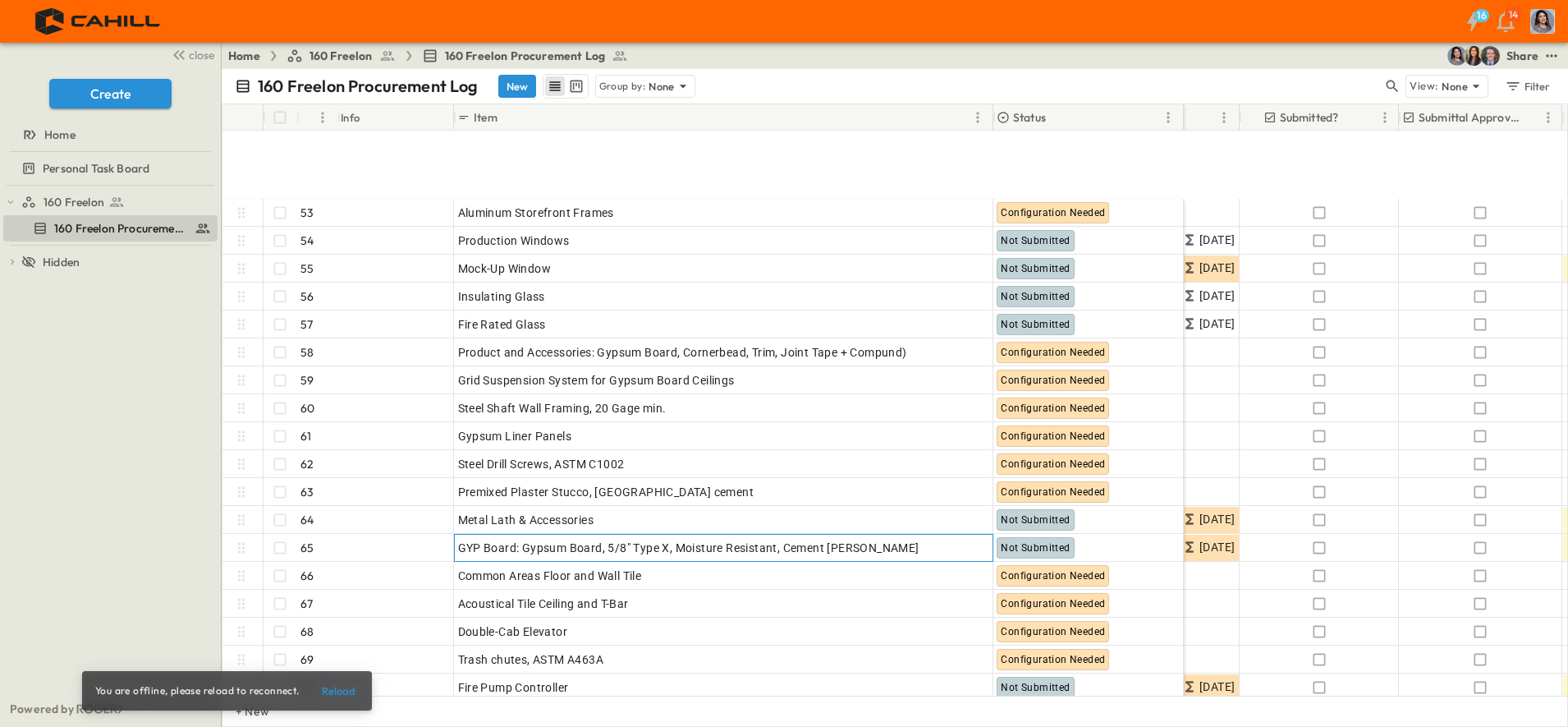
scroll to position [1512, 683]
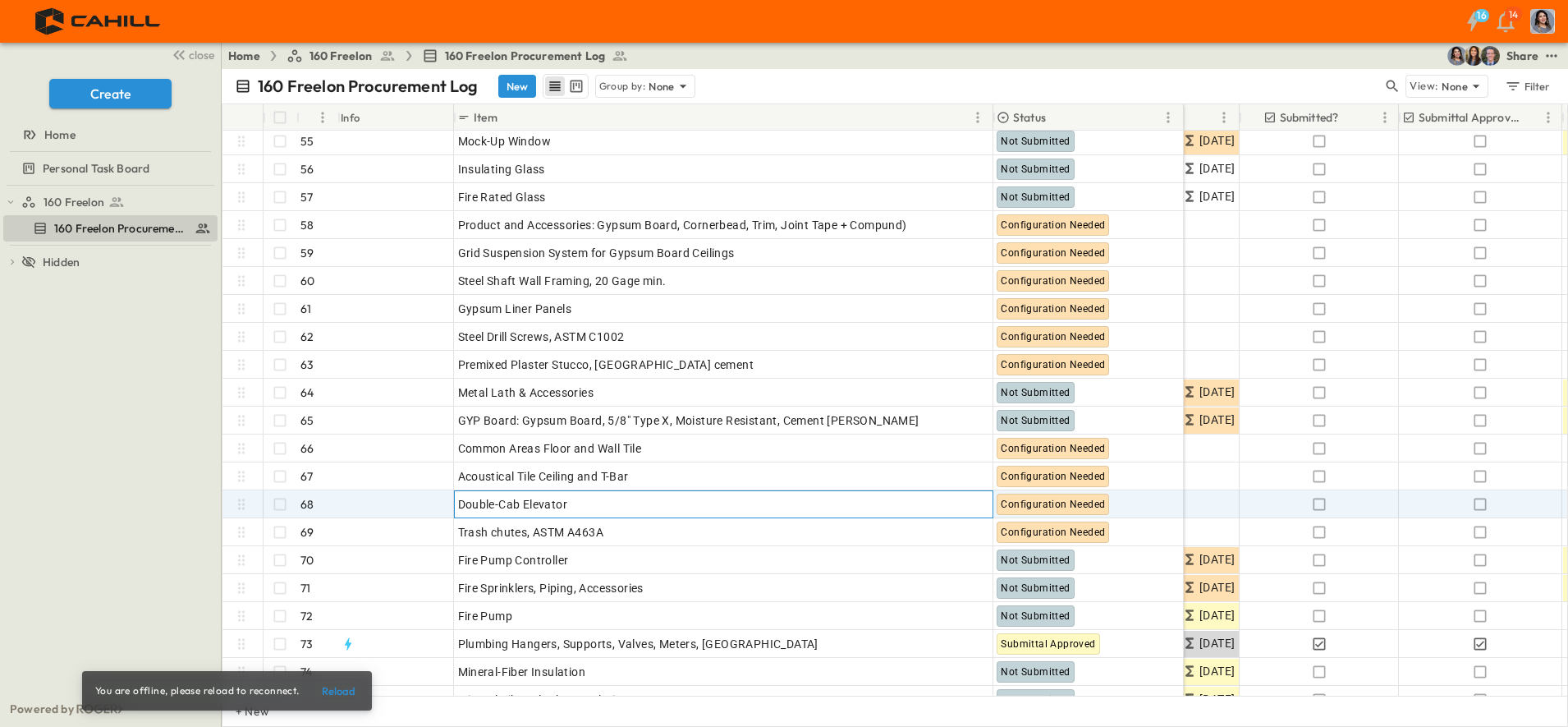
click at [958, 498] on icon at bounding box center [951, 501] width 13 height 13
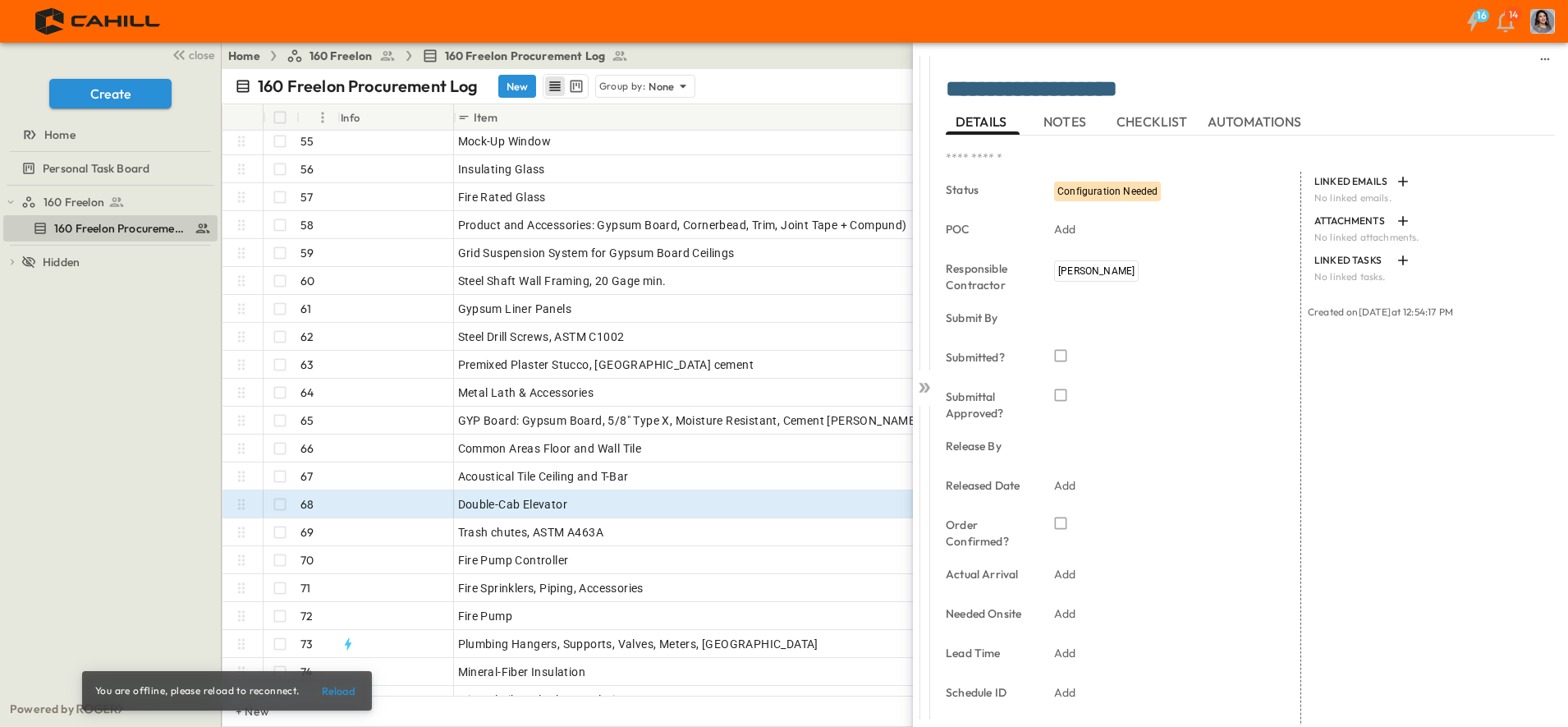
click at [958, 498] on div "Released Date Add" at bounding box center [1124, 487] width 355 height 39
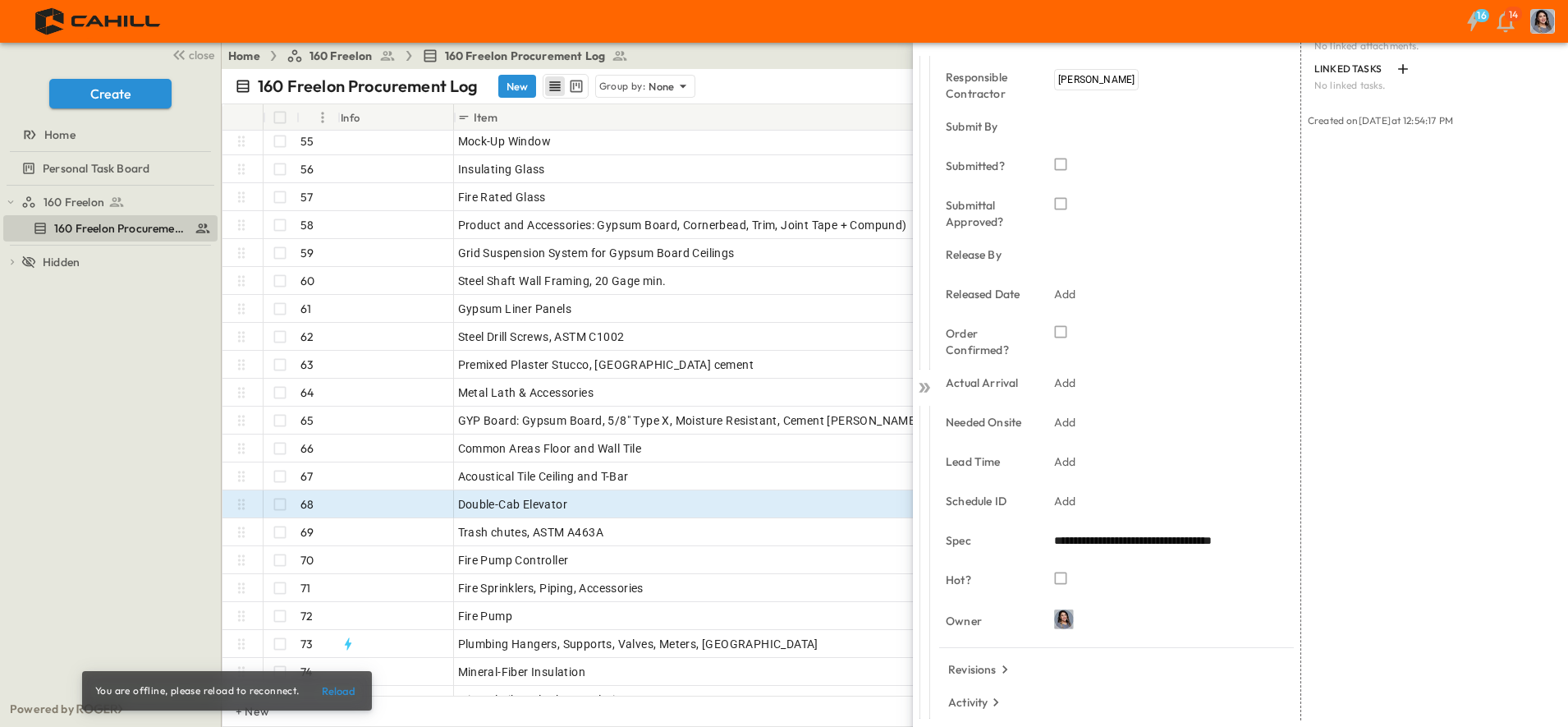
scroll to position [188, 0]
click at [1067, 422] on p "Add" at bounding box center [1065, 425] width 23 height 17
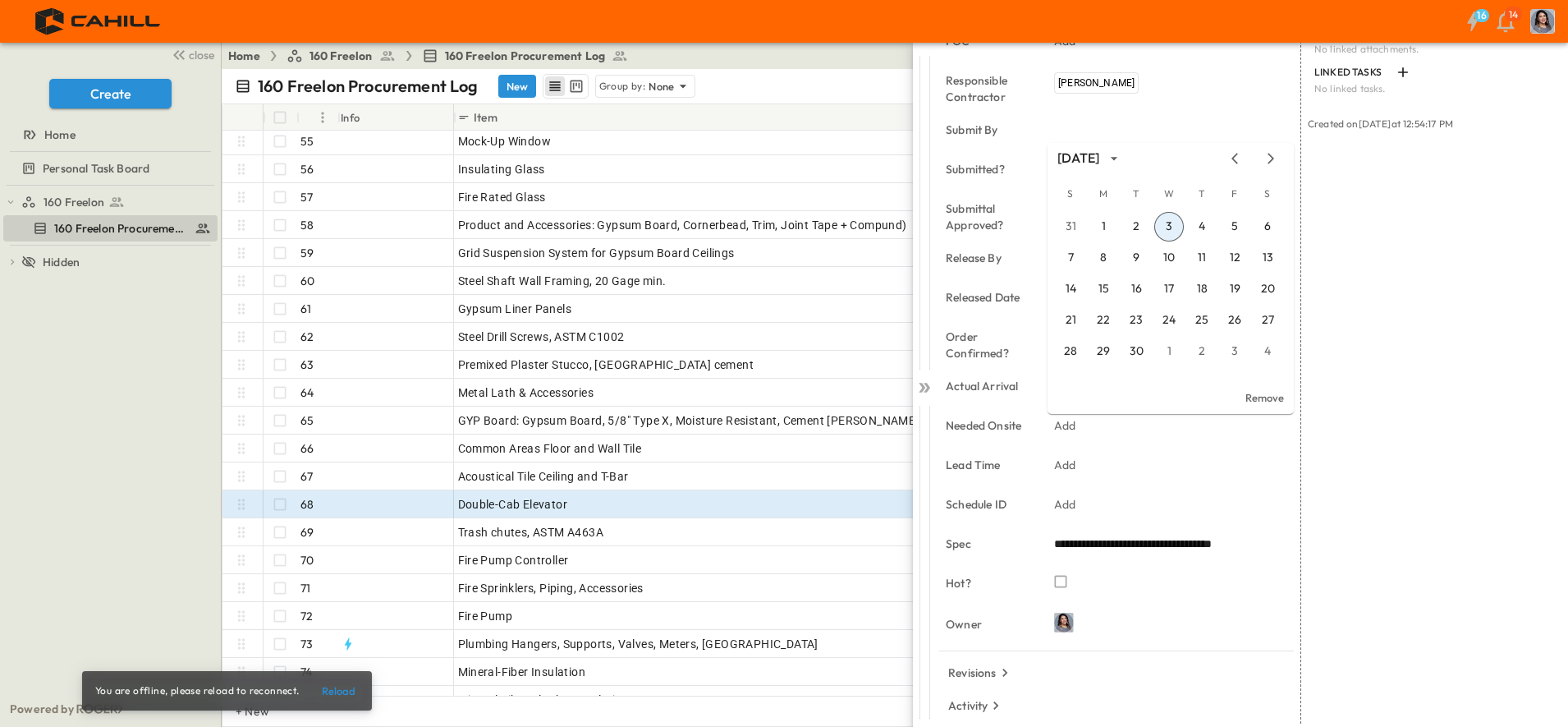
click at [1271, 161] on icon "Next month" at bounding box center [1271, 158] width 7 height 11
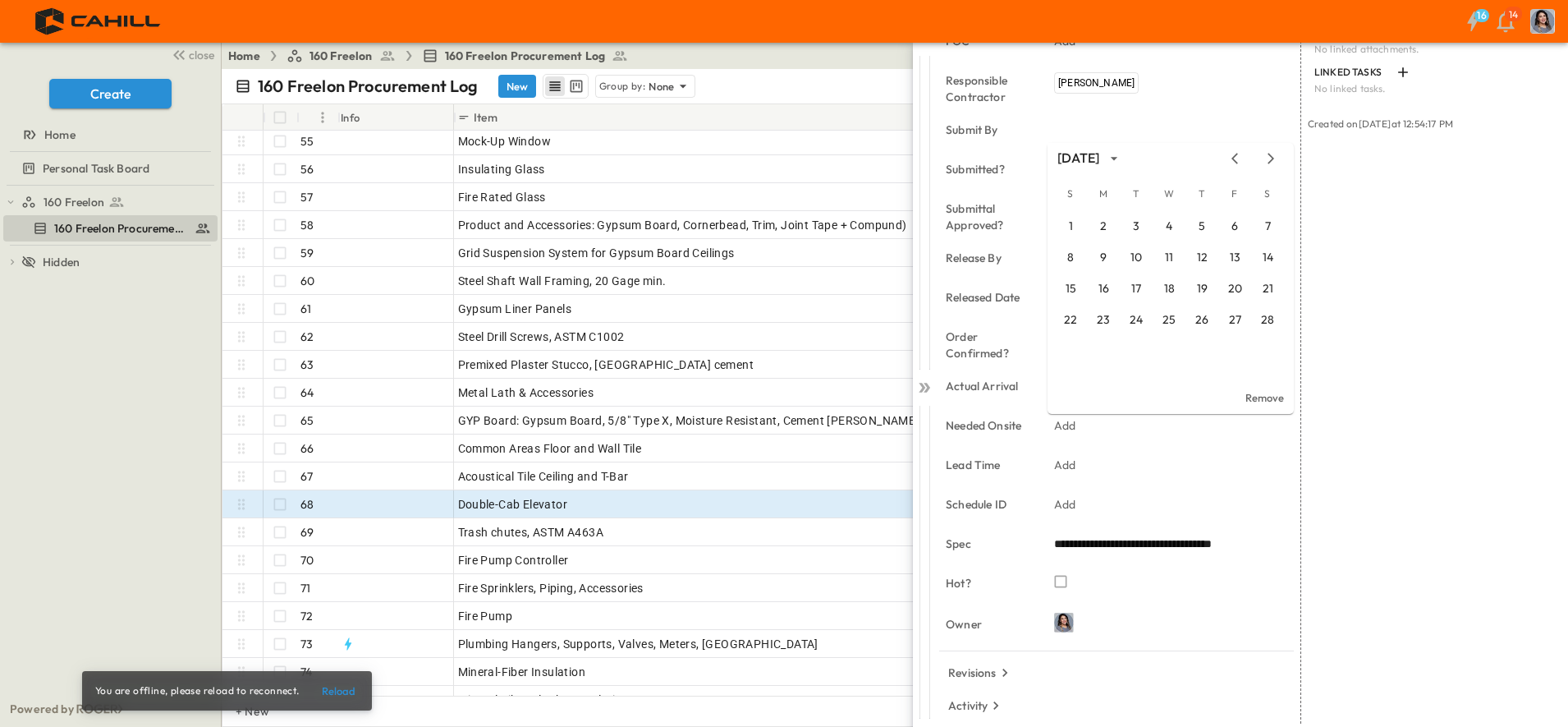
click at [1271, 161] on icon "Next month" at bounding box center [1271, 158] width 7 height 11
click at [1267, 159] on icon "Next month" at bounding box center [1271, 158] width 20 height 13
click at [1103, 320] on button "18" at bounding box center [1103, 320] width 29 height 29
click at [1062, 464] on p "Add" at bounding box center [1065, 465] width 23 height 17
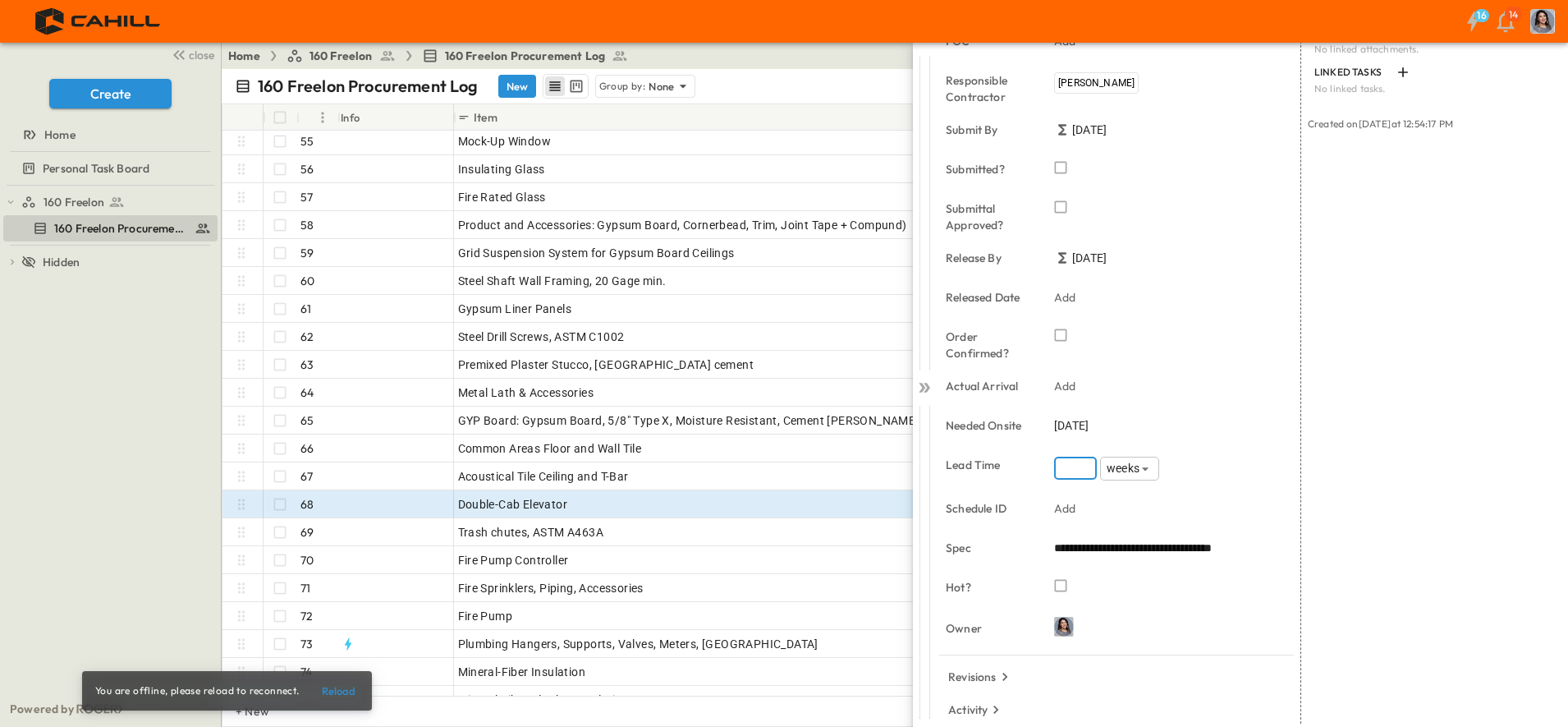
type input "**"
click at [1087, 510] on div "Add" at bounding box center [1162, 508] width 229 height 23
type input "*****"
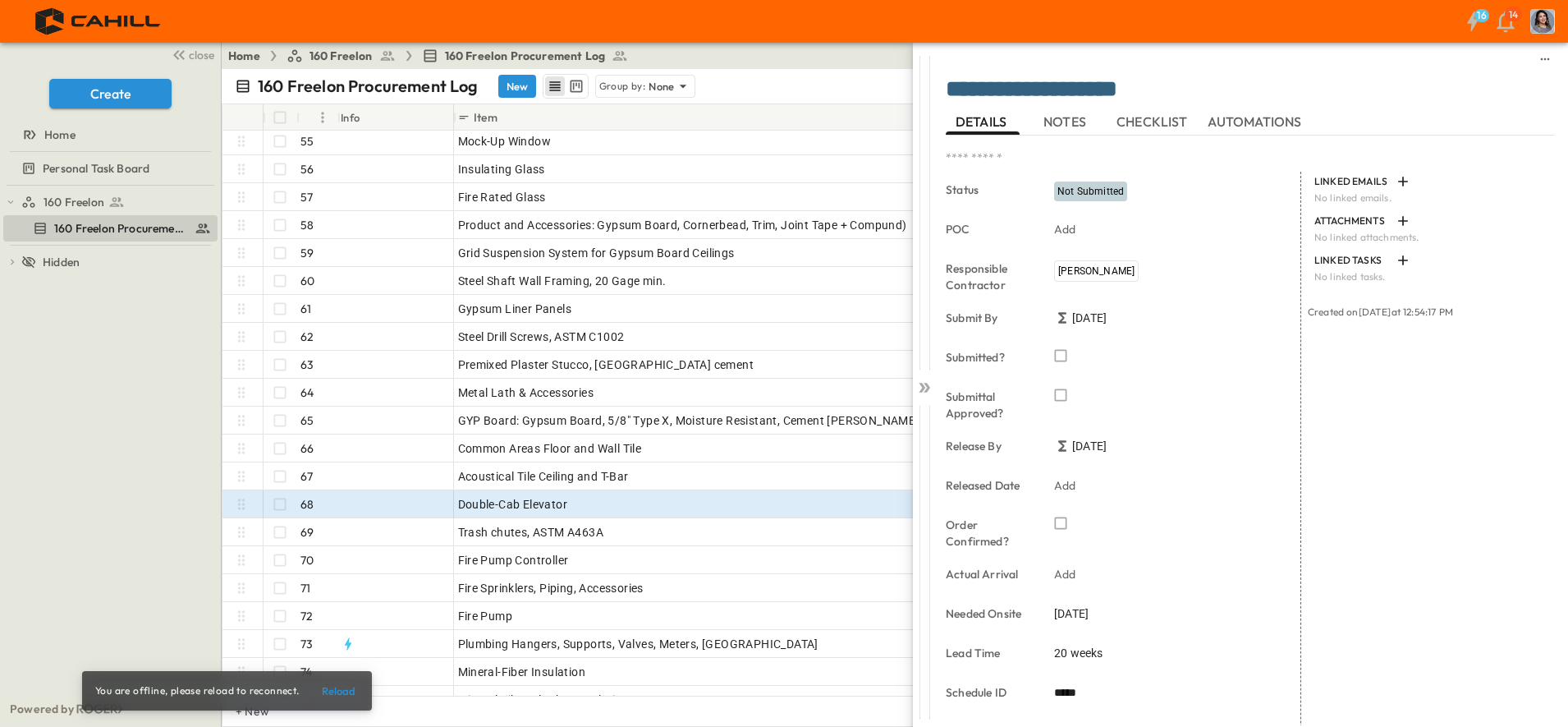
scroll to position [1, 0]
click at [1060, 356] on icon "button" at bounding box center [1060, 354] width 17 height 17
click at [1091, 191] on span "Not Submitted" at bounding box center [1091, 190] width 67 height 12
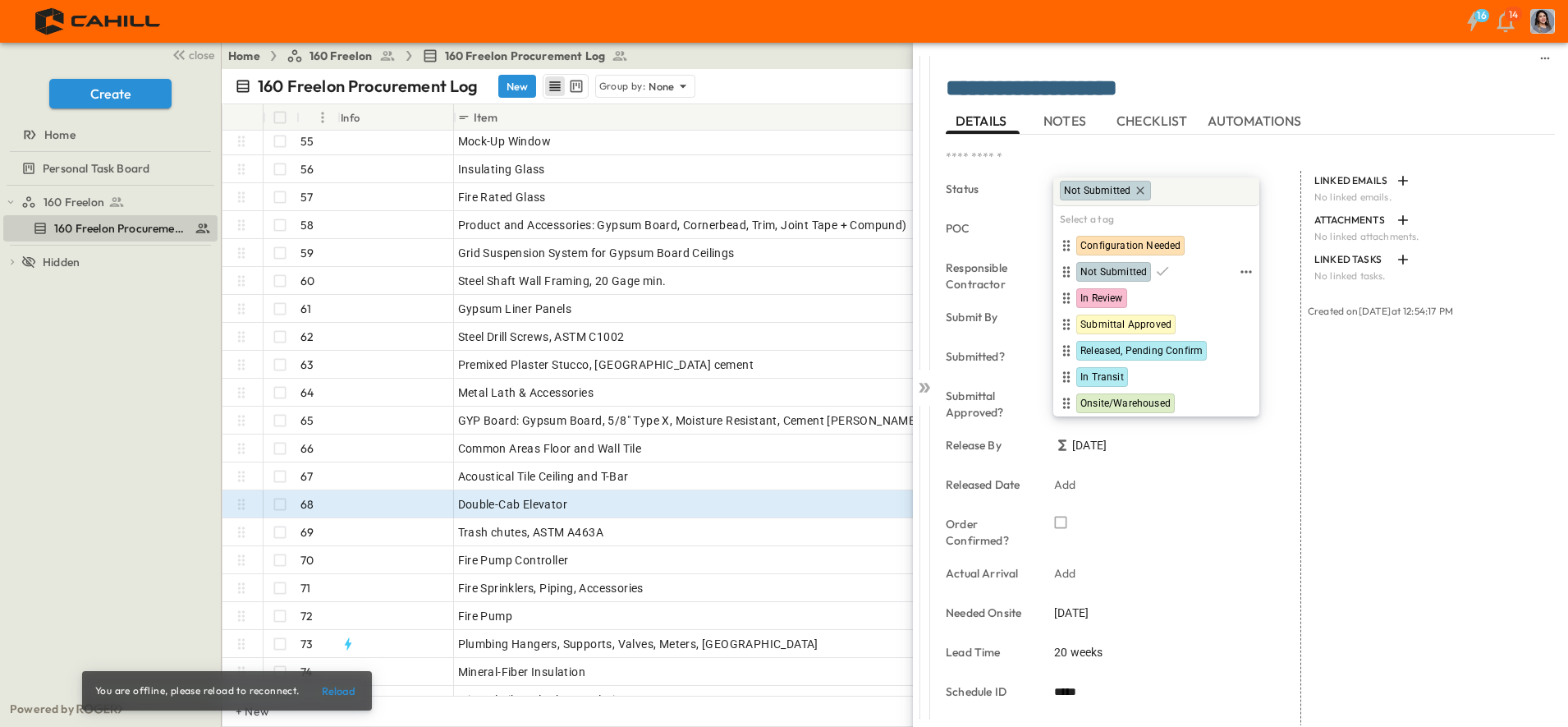
click at [1096, 300] on span "In Review" at bounding box center [1102, 297] width 43 height 13
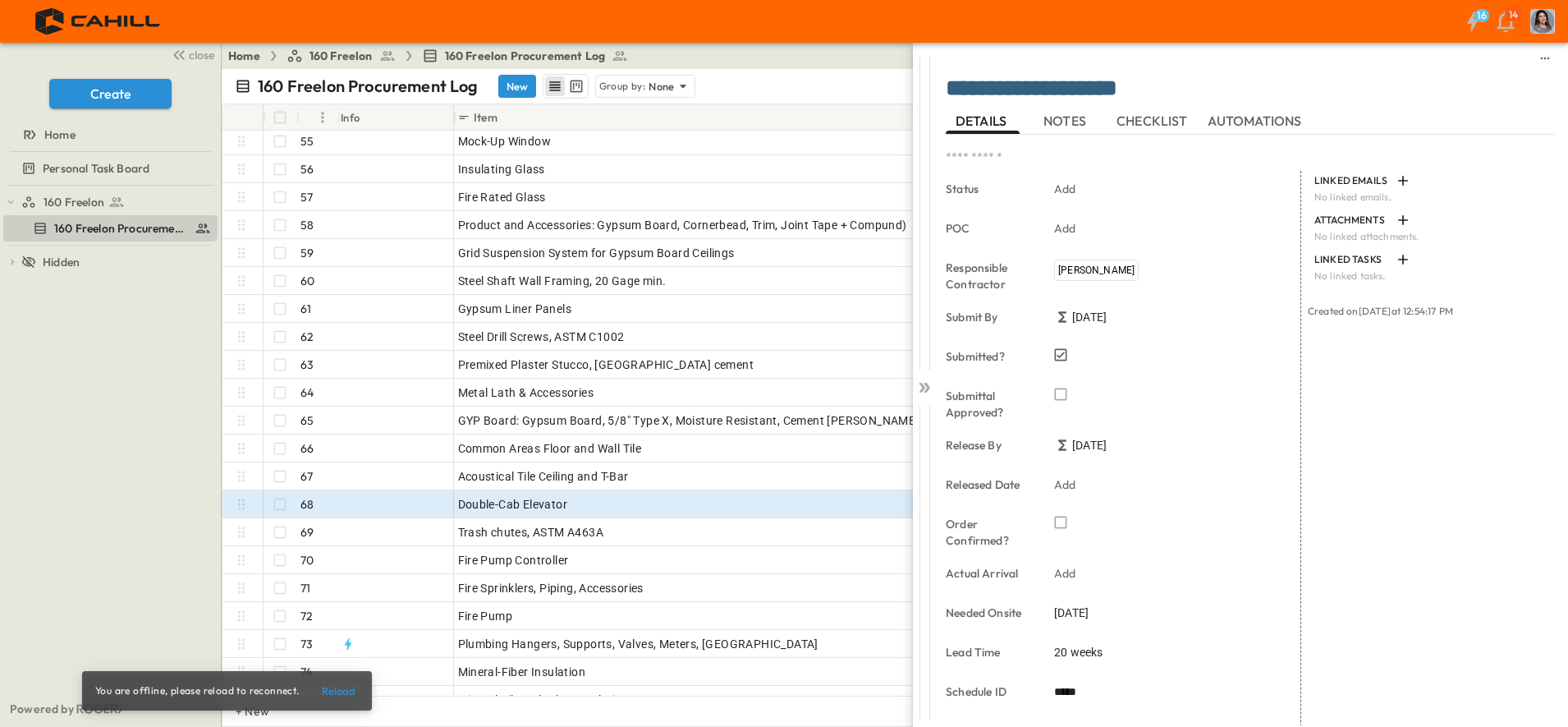
click at [1115, 194] on div "Add" at bounding box center [1162, 188] width 229 height 23
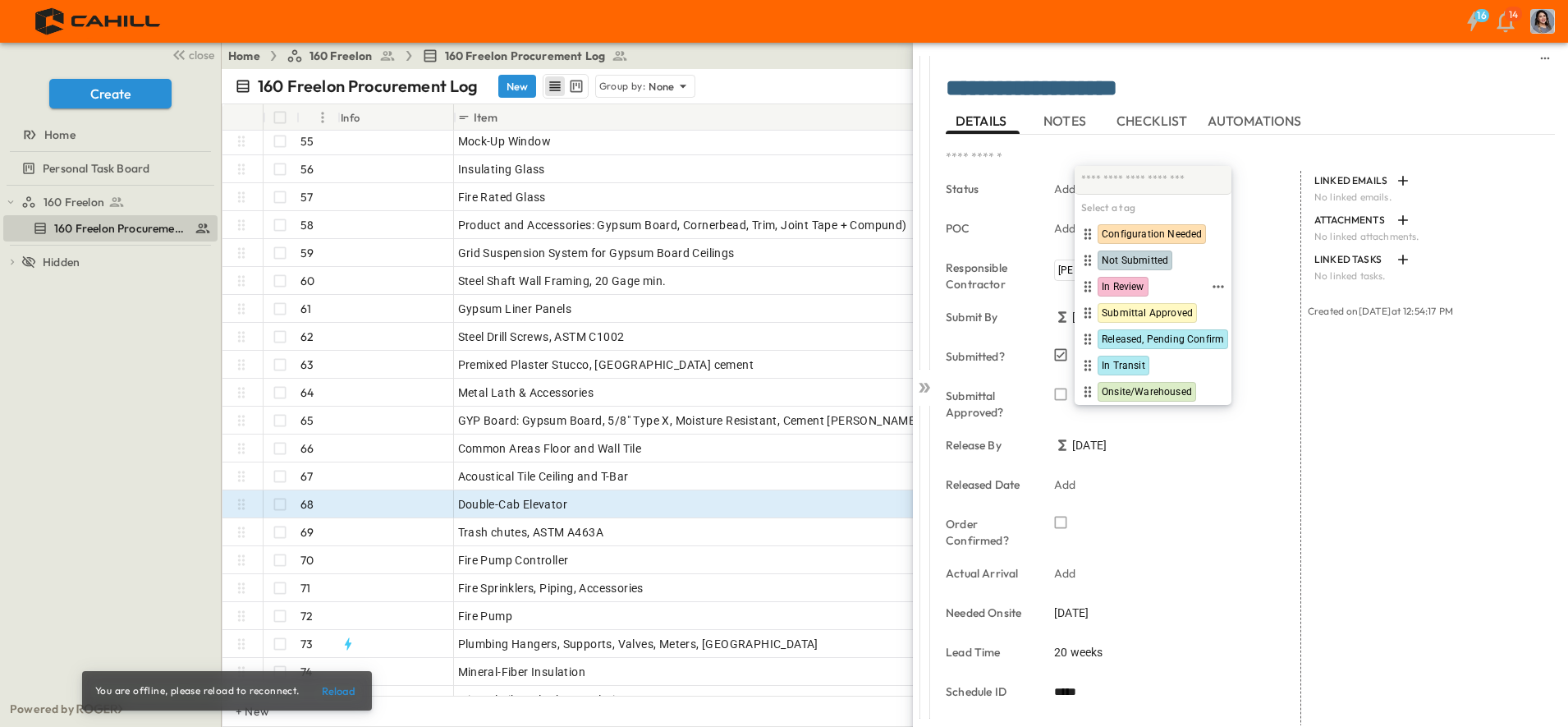
click at [1111, 290] on span "In Review" at bounding box center [1124, 286] width 43 height 13
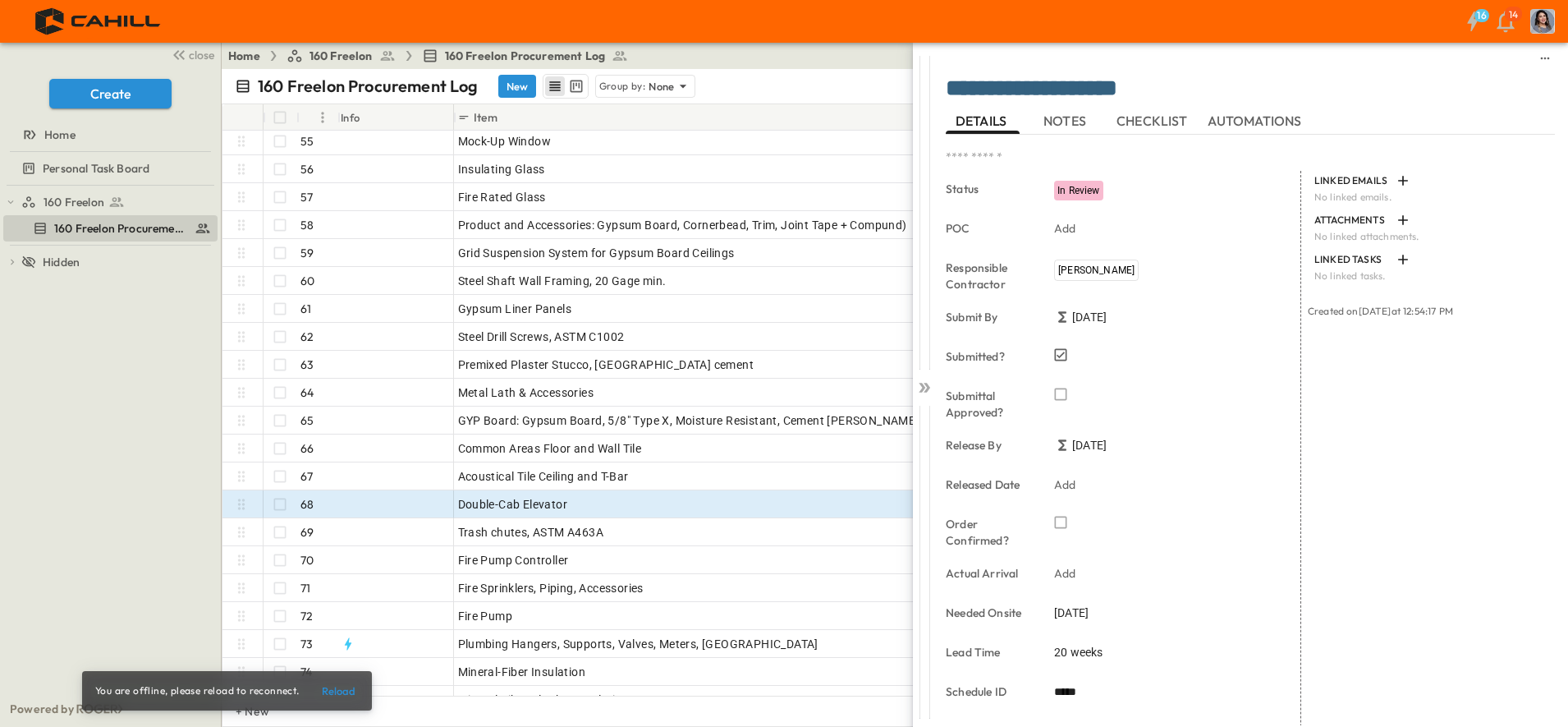
click at [922, 382] on icon at bounding box center [924, 388] width 17 height 17
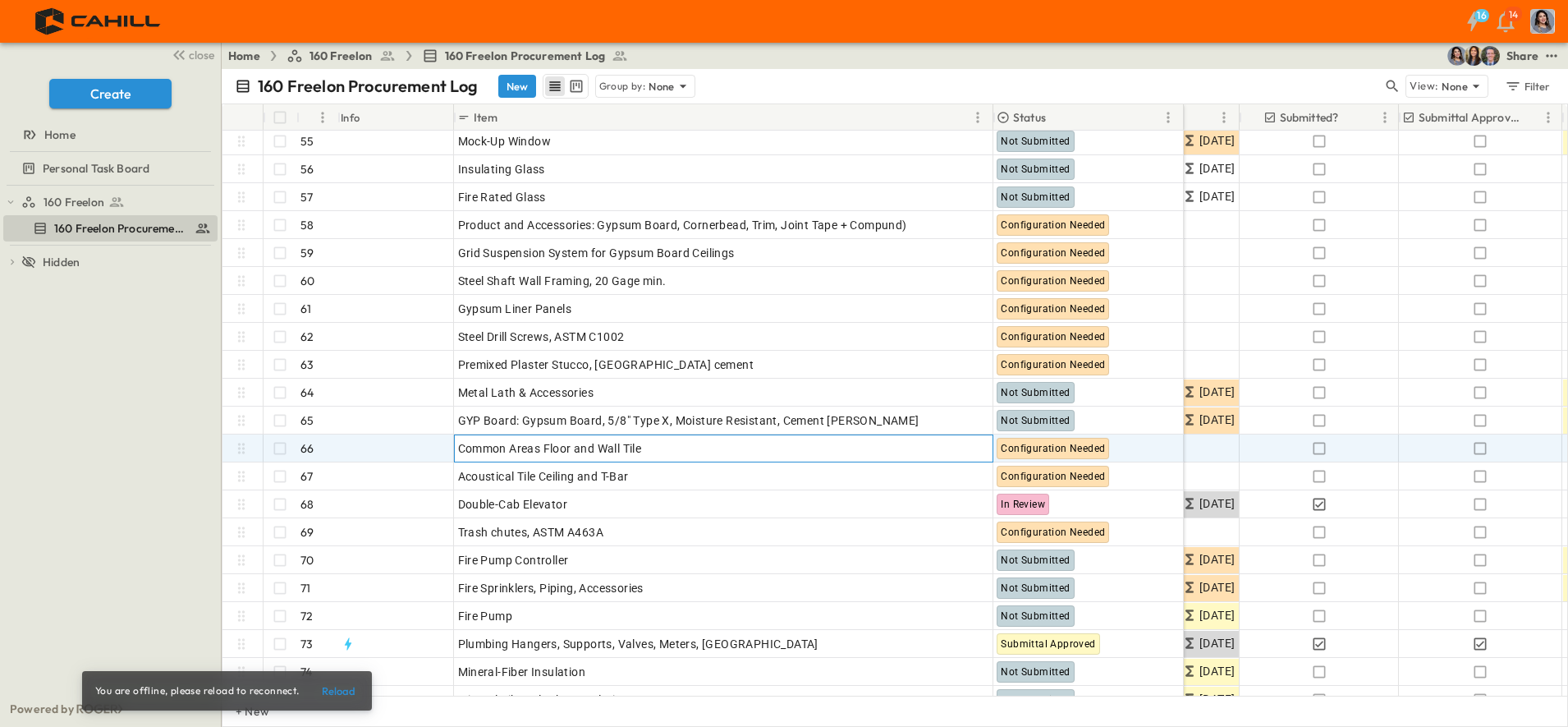
click at [975, 447] on p "OPEN" at bounding box center [976, 445] width 27 height 13
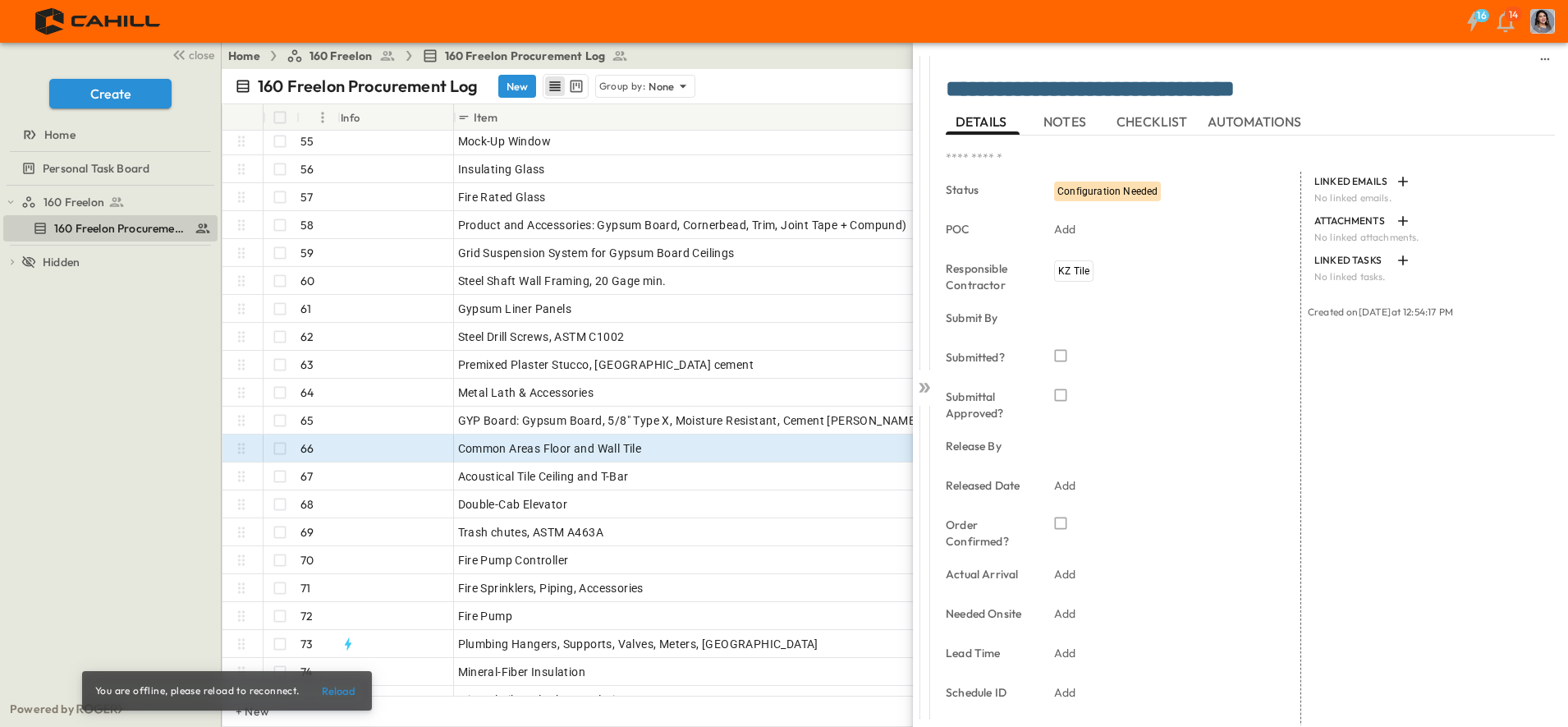
click at [1066, 613] on p "Add" at bounding box center [1065, 613] width 23 height 17
click at [1266, 345] on icon "Next month" at bounding box center [1271, 346] width 20 height 13
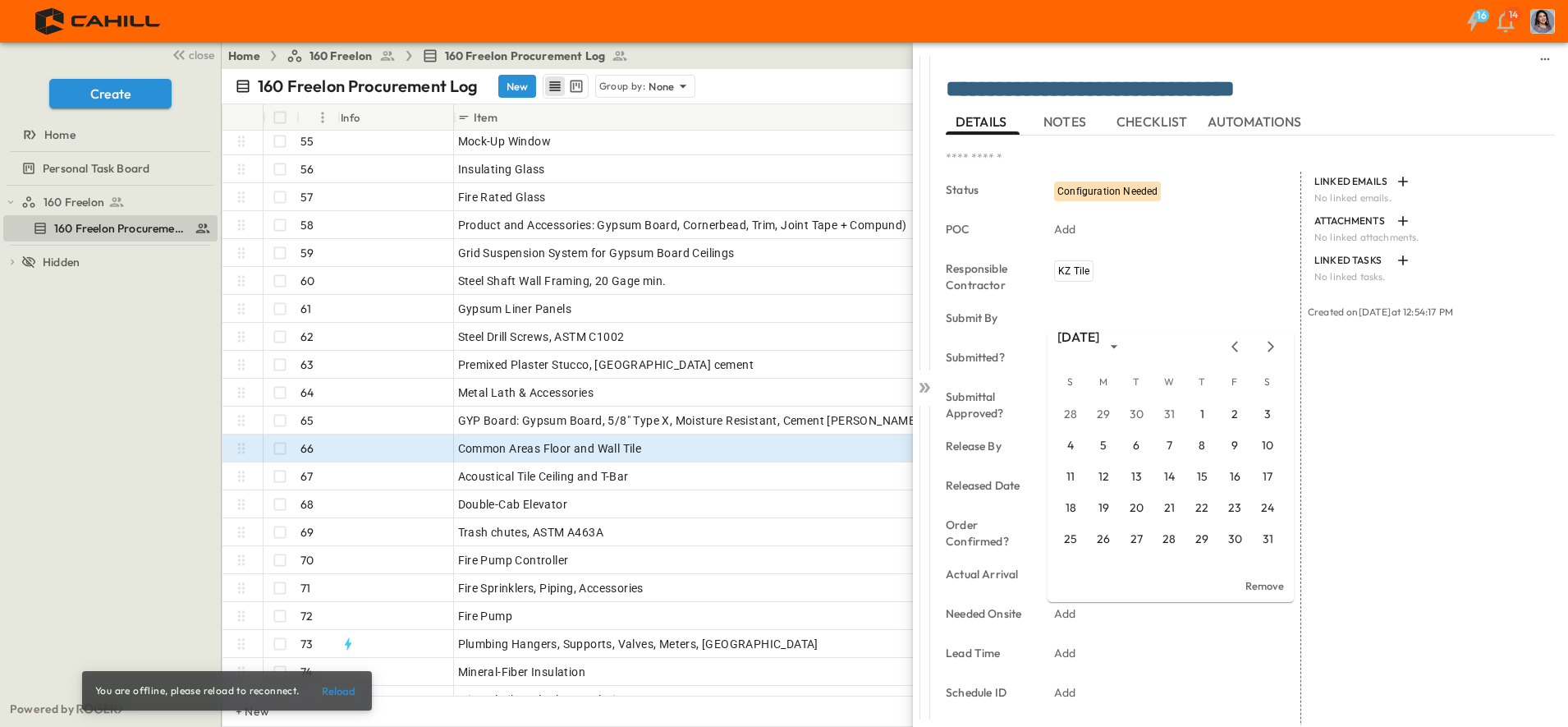
click at [1266, 345] on icon "Next month" at bounding box center [1271, 346] width 20 height 13
click at [1073, 412] on button "1" at bounding box center [1071, 415] width 29 height 29
click at [920, 391] on icon at bounding box center [924, 388] width 17 height 17
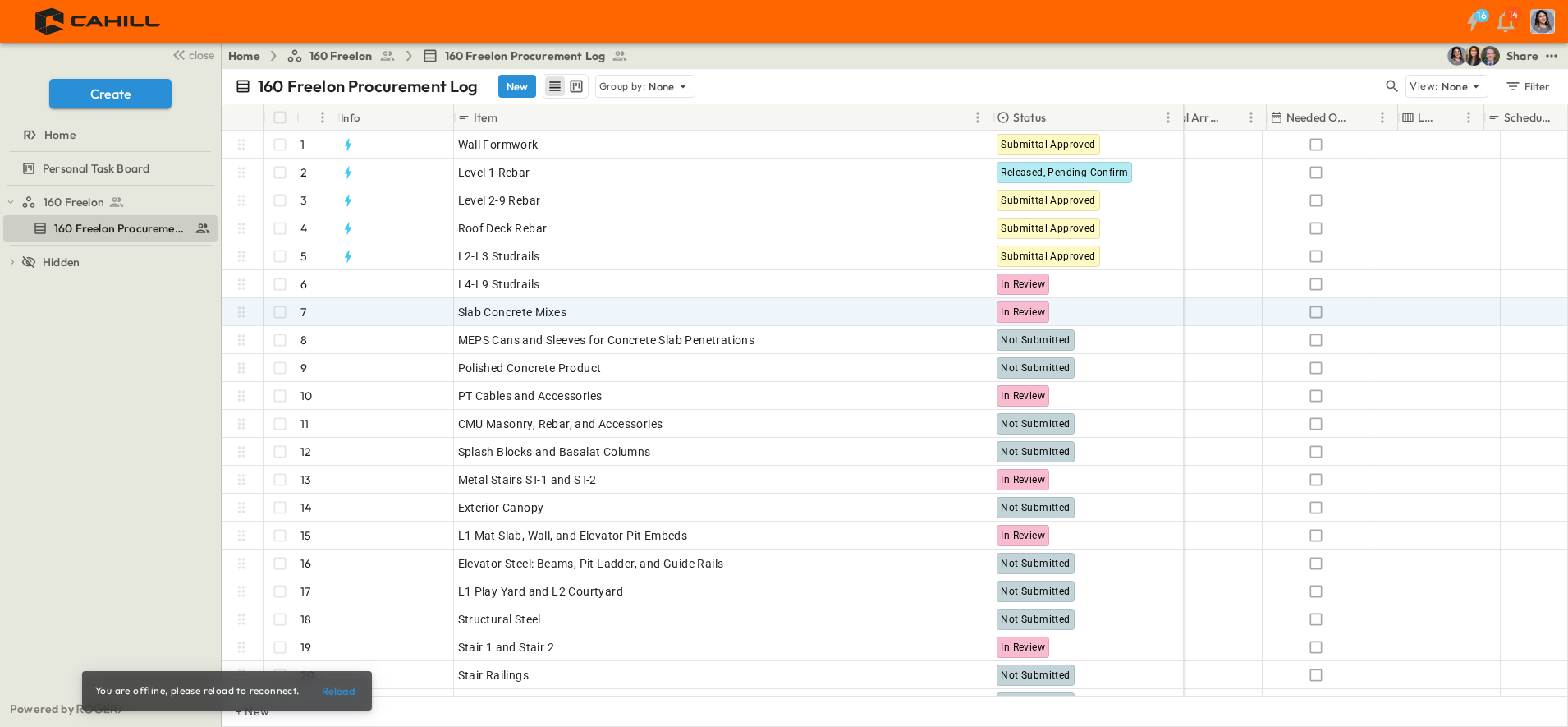
scroll to position [0, 1488]
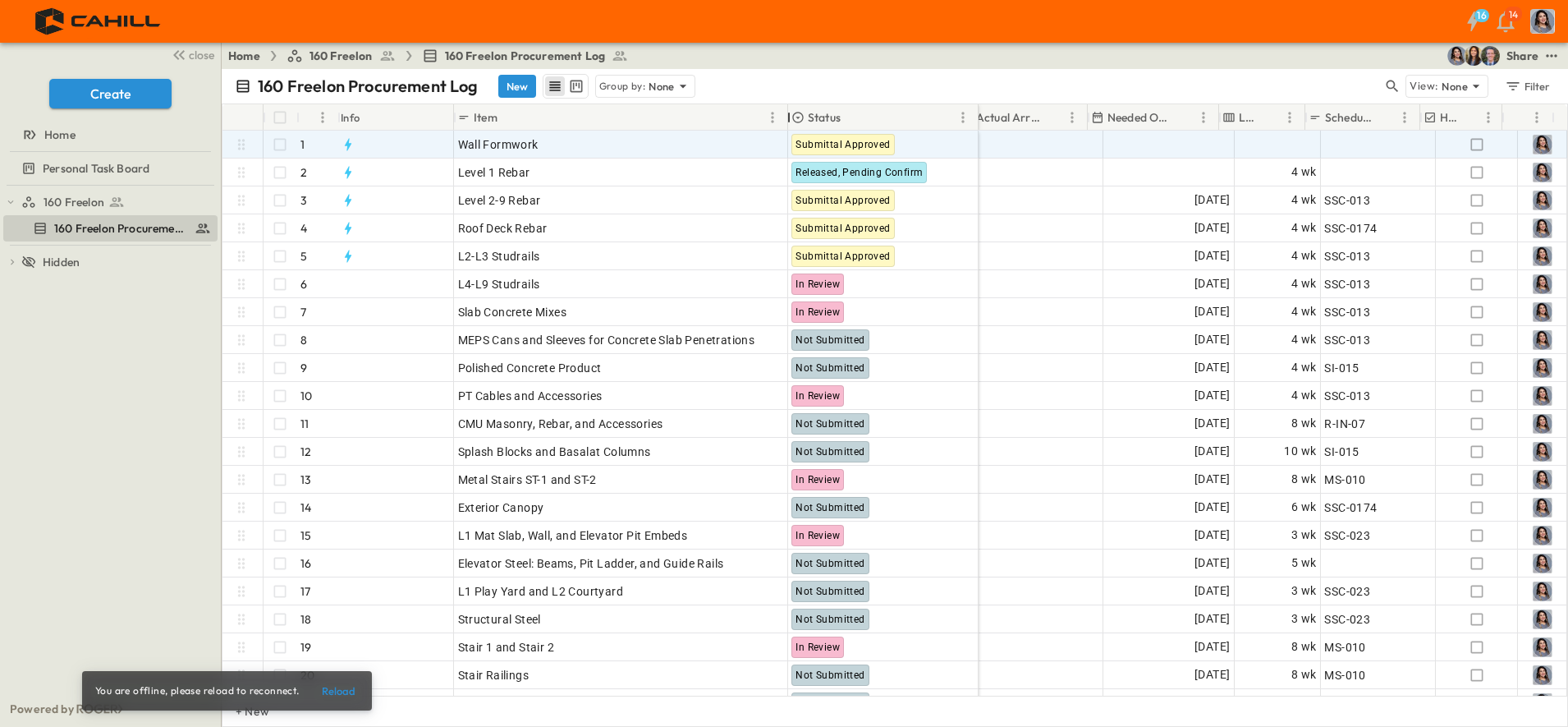
drag, startPoint x: 992, startPoint y: 124, endPoint x: 787, endPoint y: 146, distance: 206.2
click at [787, 146] on div "# Info Item Status Spec Responsible Contractor Submit By Submitted? Submittal A…" at bounding box center [895, 399] width 1345 height 592
